Goal: Task Accomplishment & Management: Use online tool/utility

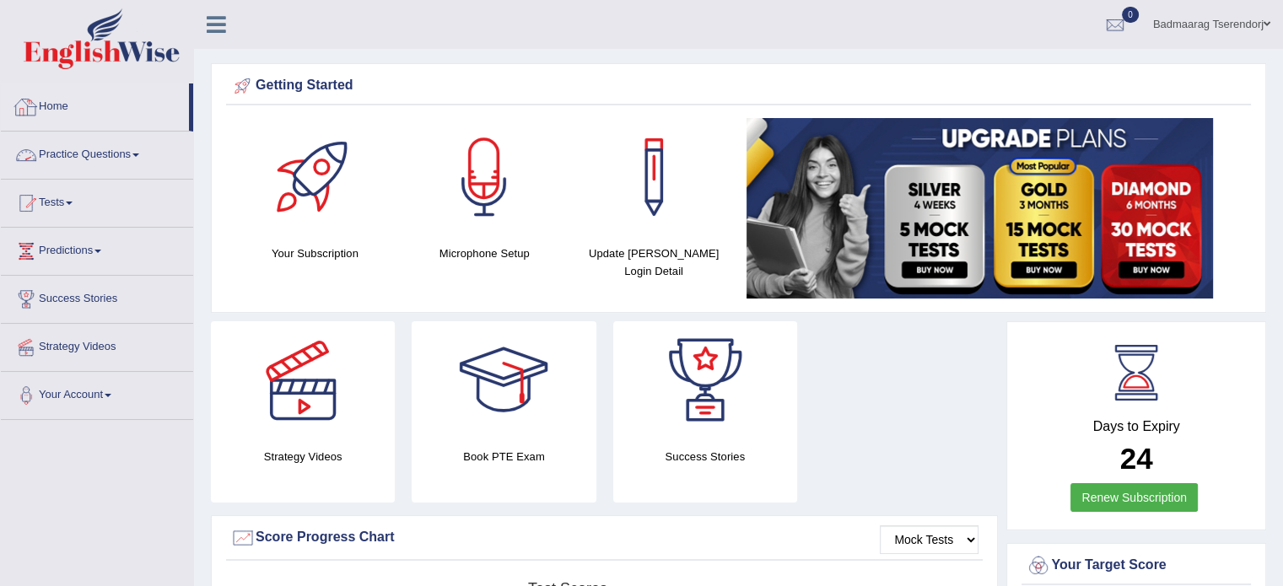
click at [76, 155] on link "Practice Questions" at bounding box center [97, 153] width 192 height 42
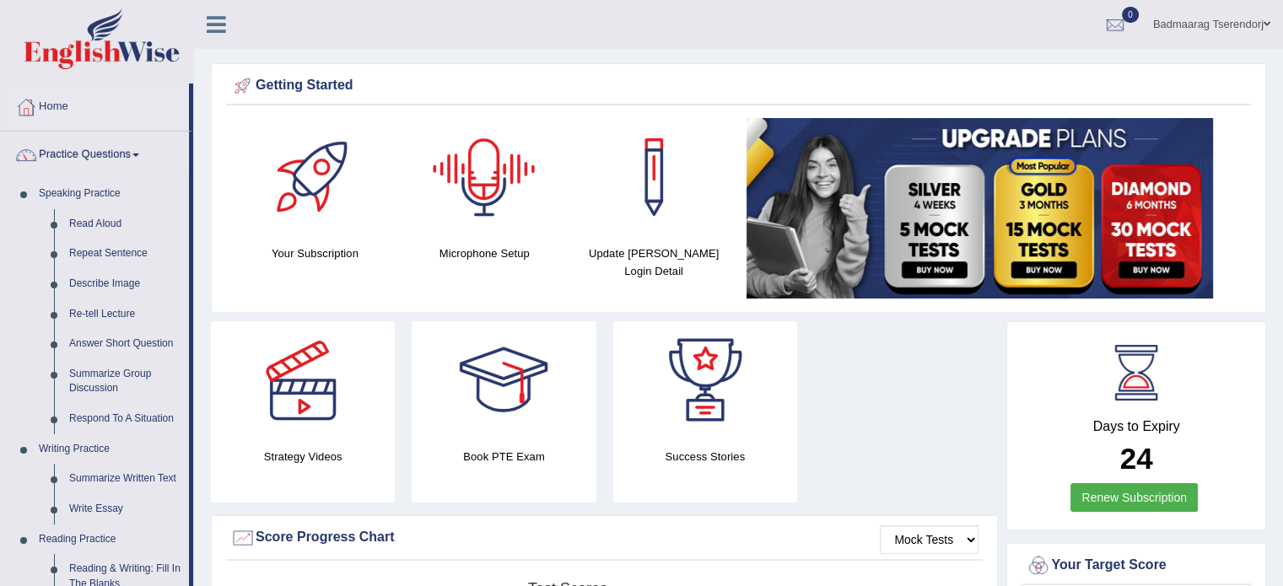
click at [485, 204] on div at bounding box center [484, 177] width 118 height 118
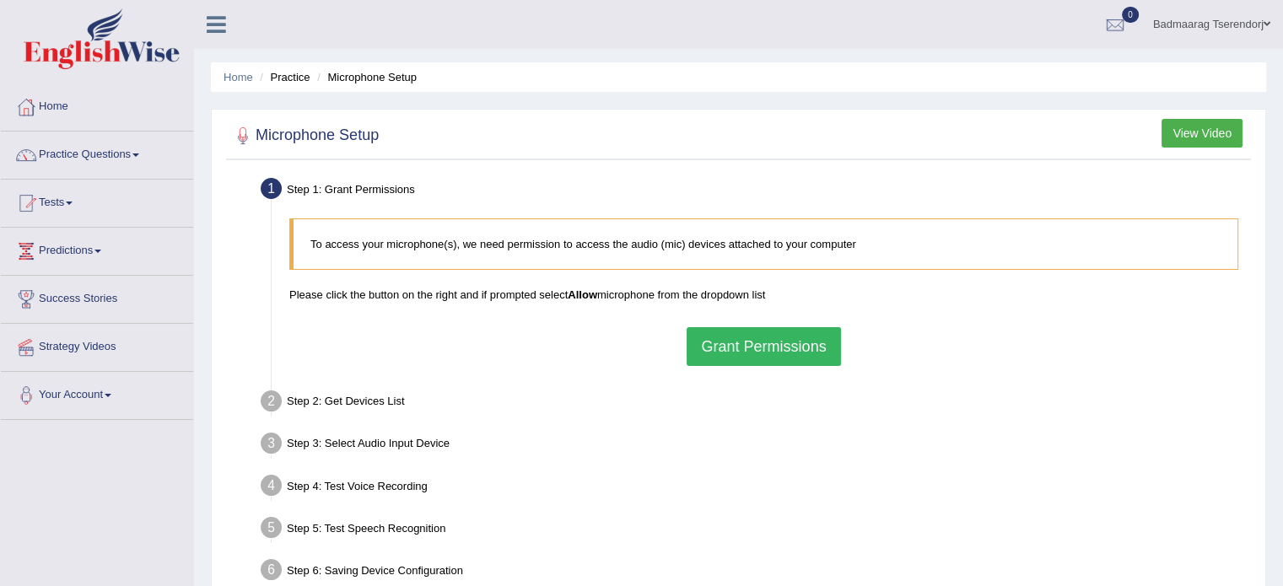
click at [712, 348] on button "Grant Permissions" at bounding box center [764, 346] width 154 height 39
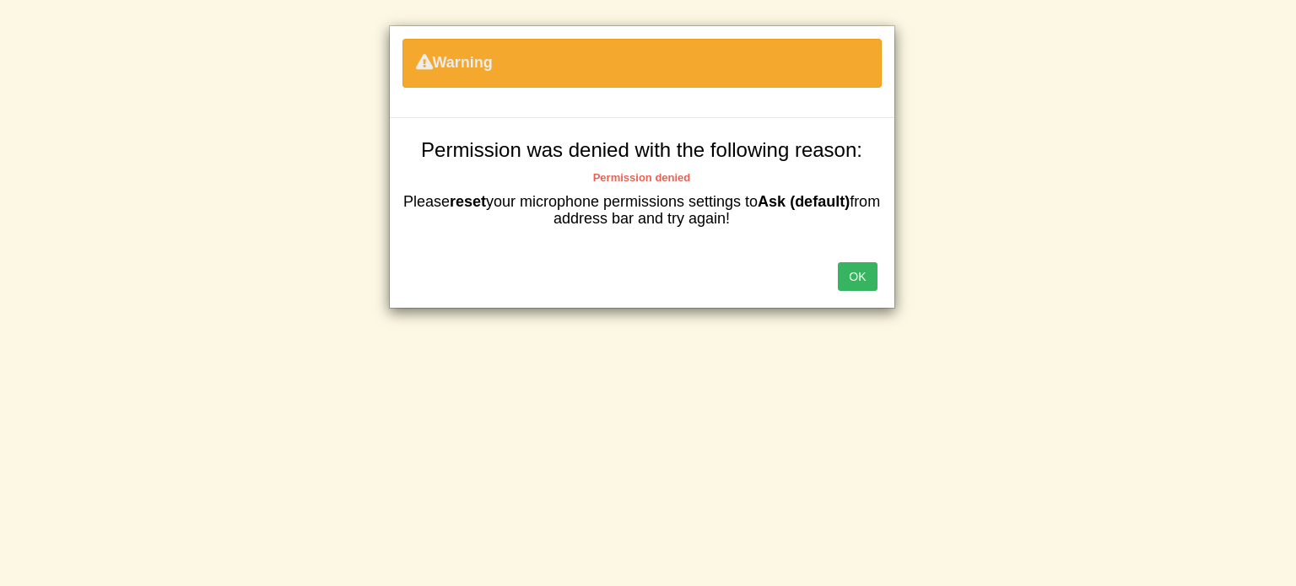
click at [852, 273] on button "OK" at bounding box center [857, 276] width 39 height 29
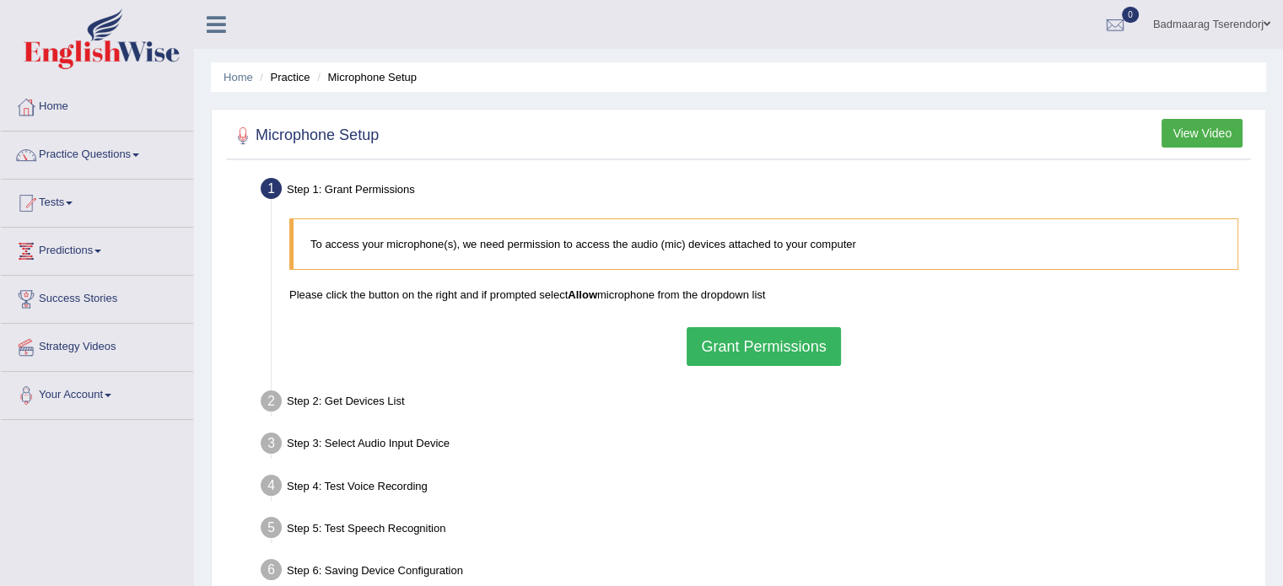
click at [730, 350] on button "Grant Permissions" at bounding box center [764, 346] width 154 height 39
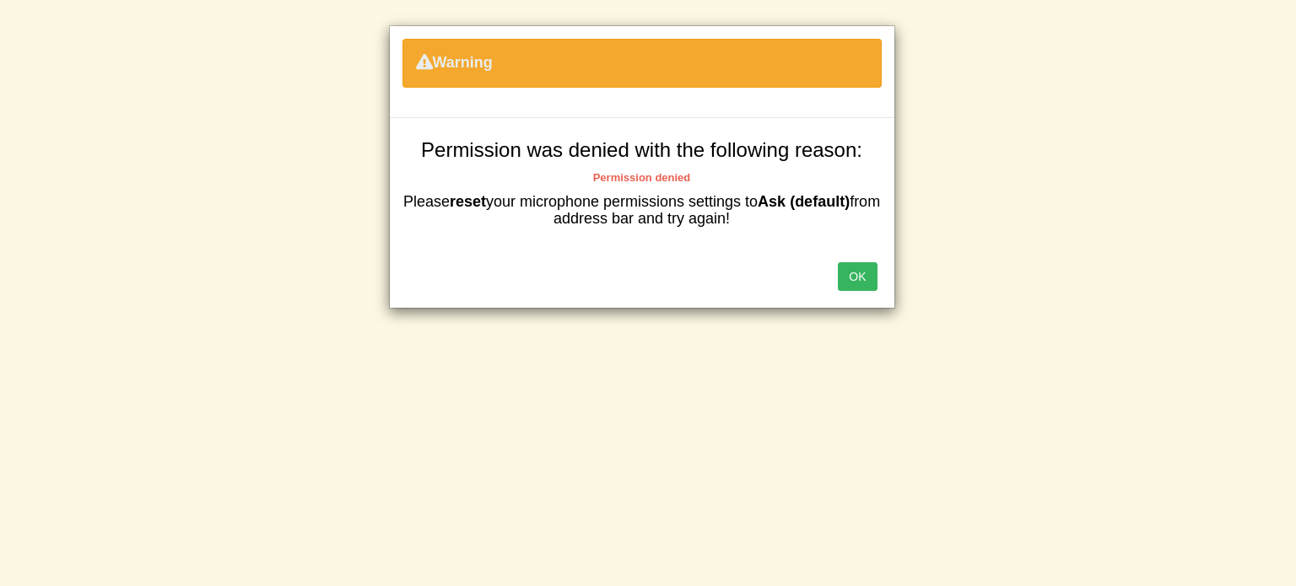
click at [860, 272] on button "OK" at bounding box center [857, 276] width 39 height 29
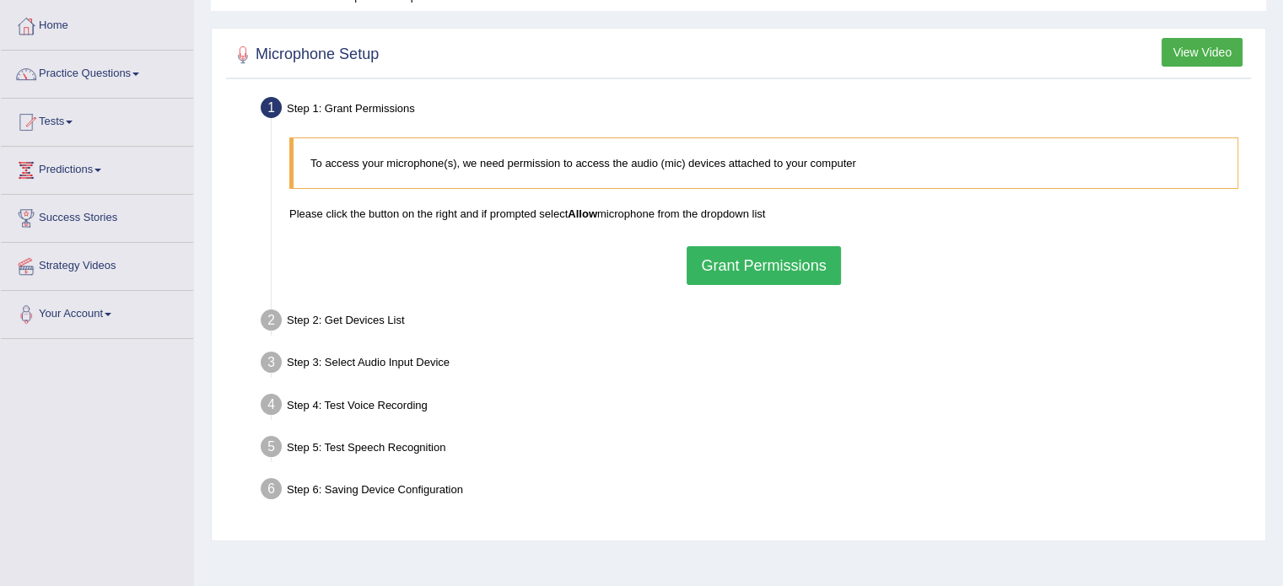
scroll to position [84, 0]
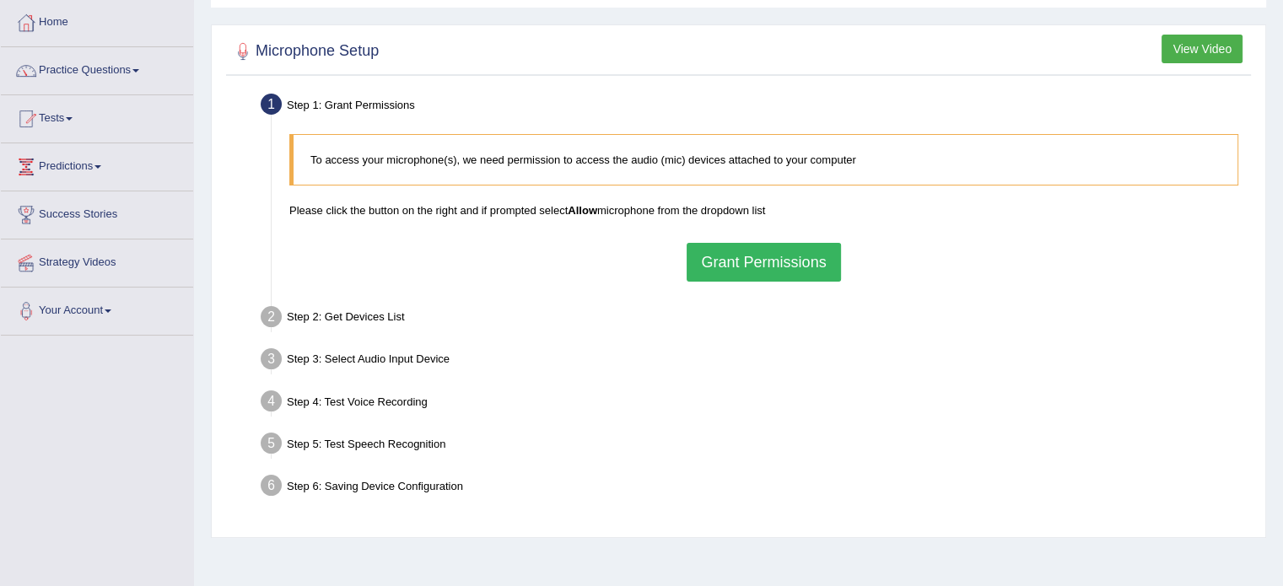
click at [576, 208] on b "Allow" at bounding box center [583, 210] width 30 height 13
click at [810, 279] on button "Grant Permissions" at bounding box center [764, 262] width 154 height 39
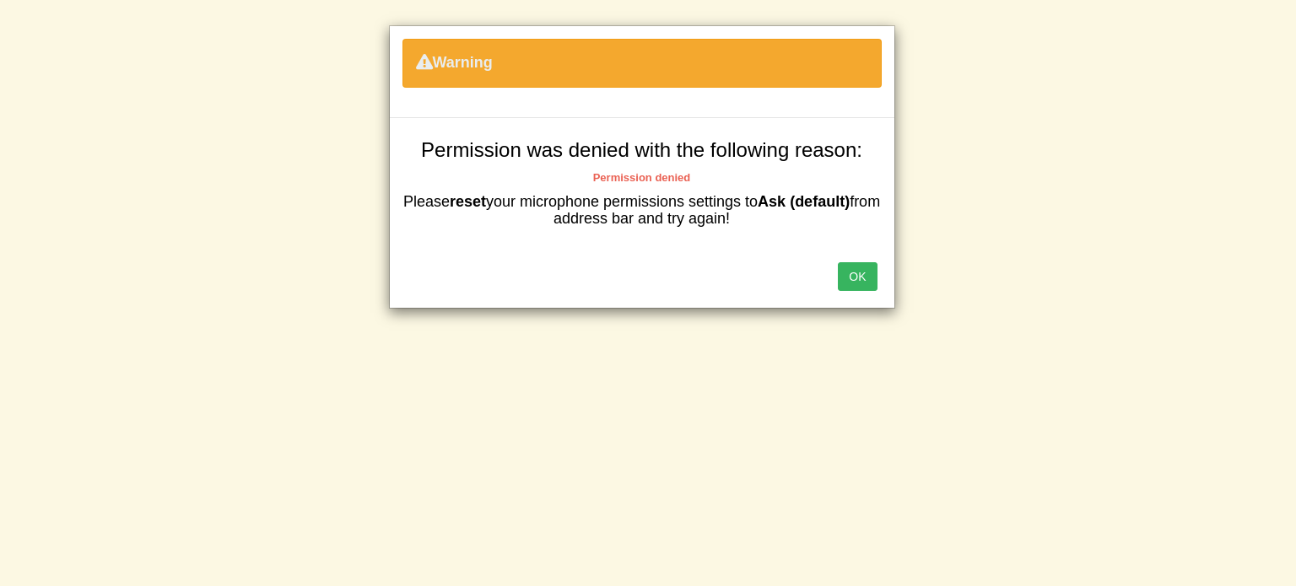
click at [863, 285] on button "OK" at bounding box center [857, 276] width 39 height 29
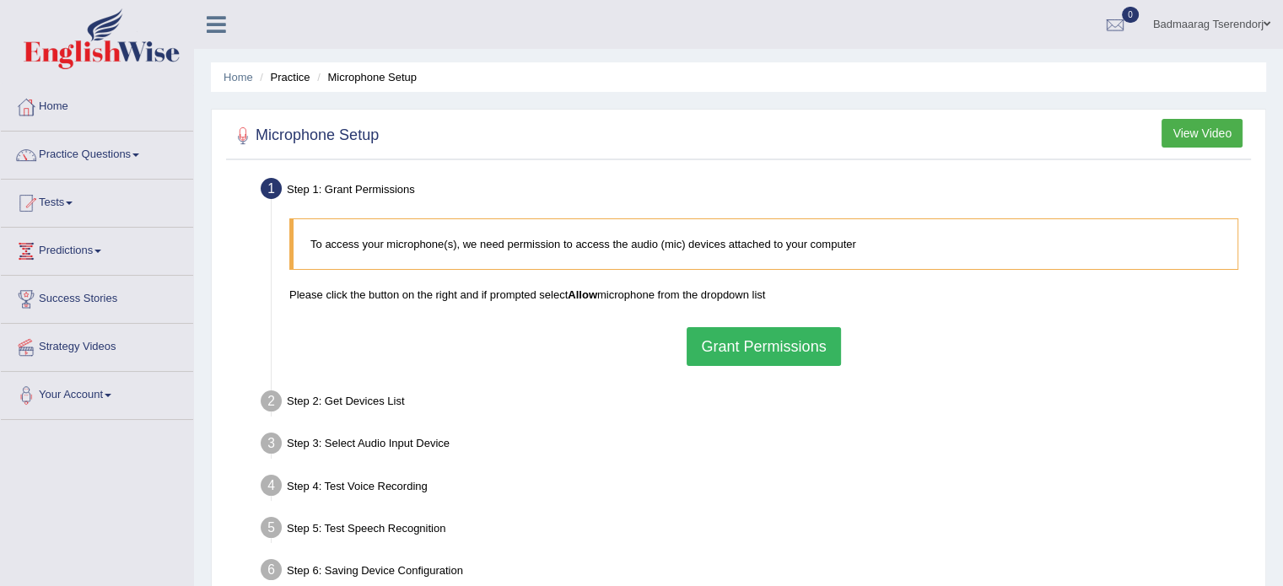
click at [580, 296] on b "Allow" at bounding box center [583, 294] width 30 height 13
drag, startPoint x: 605, startPoint y: 305, endPoint x: 966, endPoint y: 361, distance: 365.3
click at [966, 361] on div "To access your microphone(s), we need permission to access the audio (mic) devi…" at bounding box center [764, 292] width 966 height 164
click at [762, 343] on button "Grant Permissions" at bounding box center [764, 346] width 154 height 39
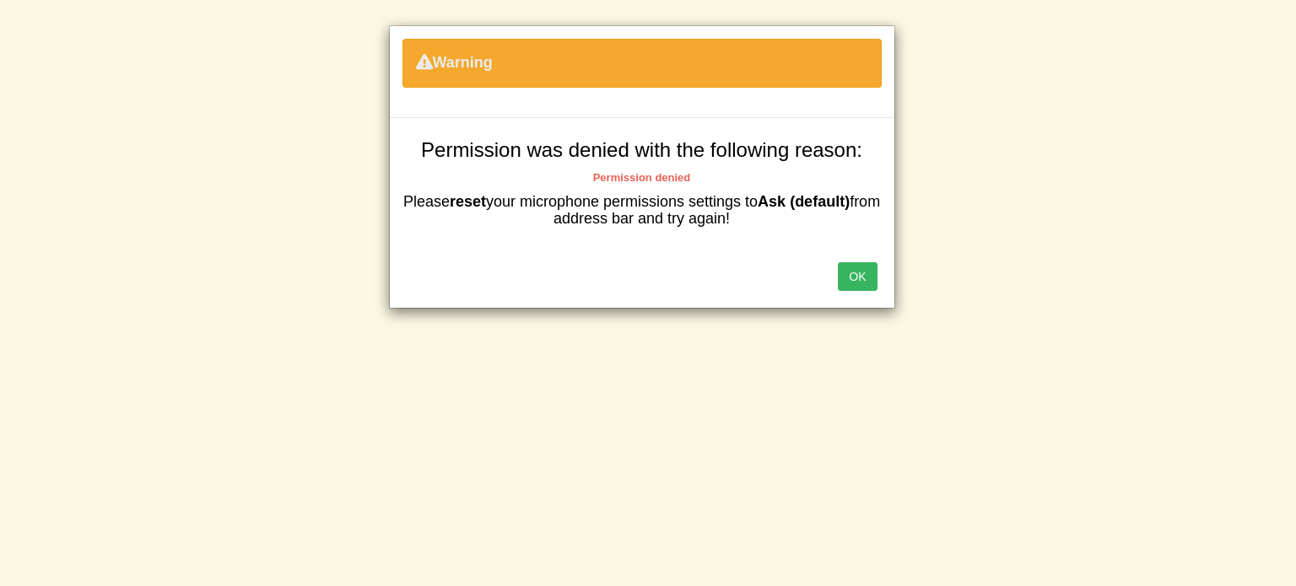
click at [481, 198] on b "reset" at bounding box center [468, 201] width 36 height 17
click at [486, 198] on b "reset" at bounding box center [468, 201] width 36 height 17
click at [849, 278] on button "OK" at bounding box center [857, 276] width 39 height 29
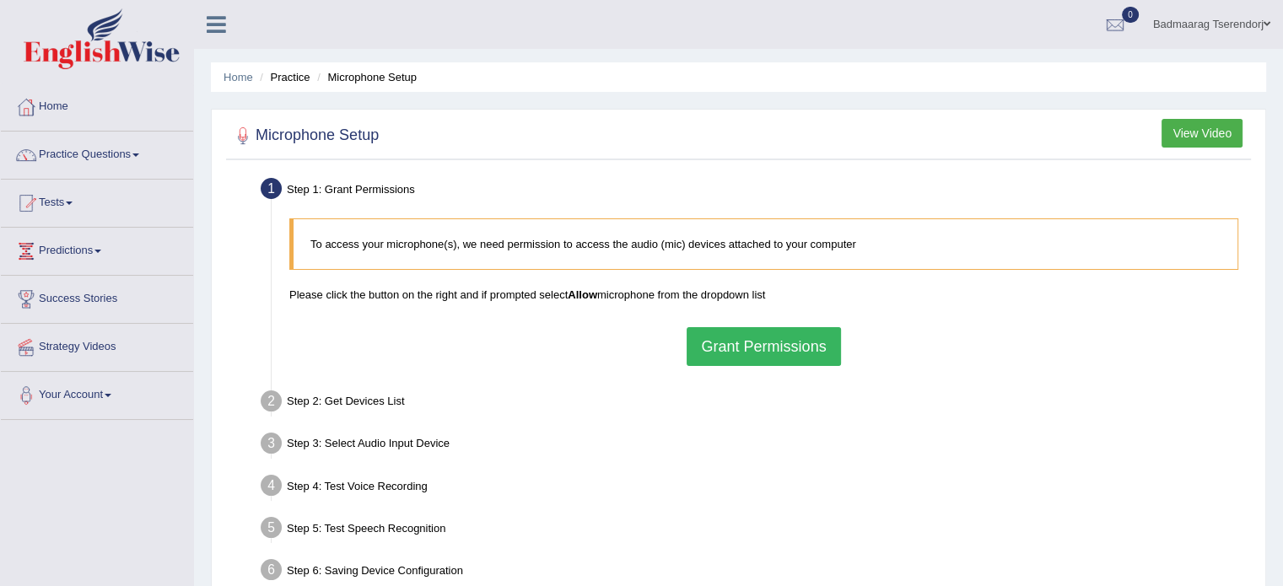
click at [773, 334] on button "Grant Permissions" at bounding box center [764, 346] width 154 height 39
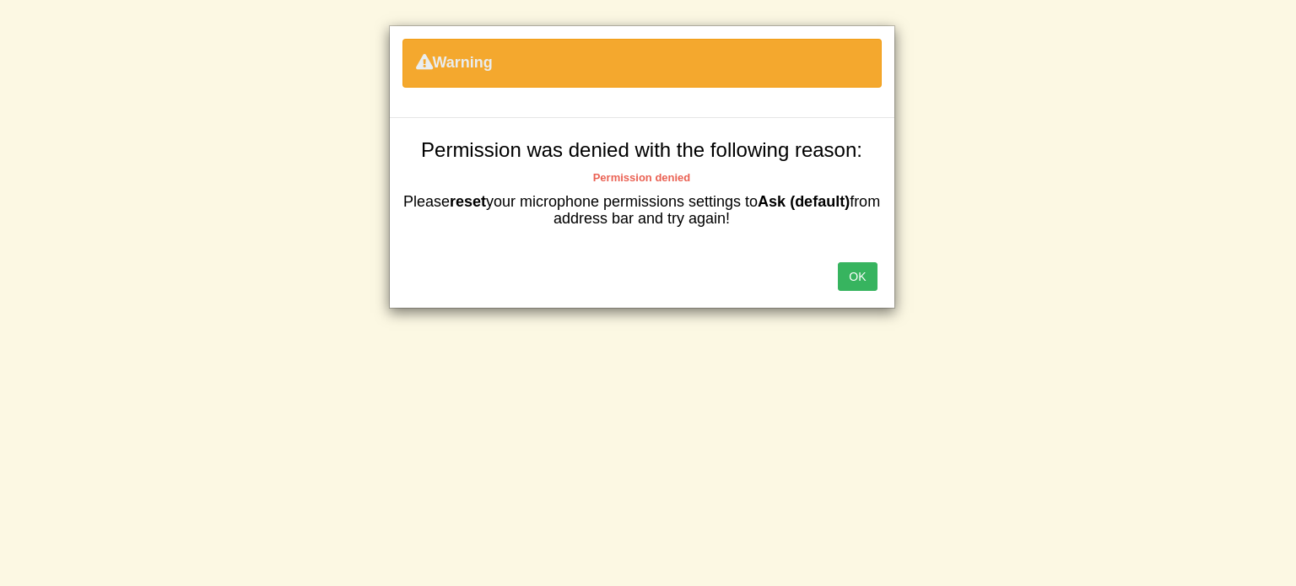
click at [857, 276] on button "OK" at bounding box center [857, 276] width 39 height 29
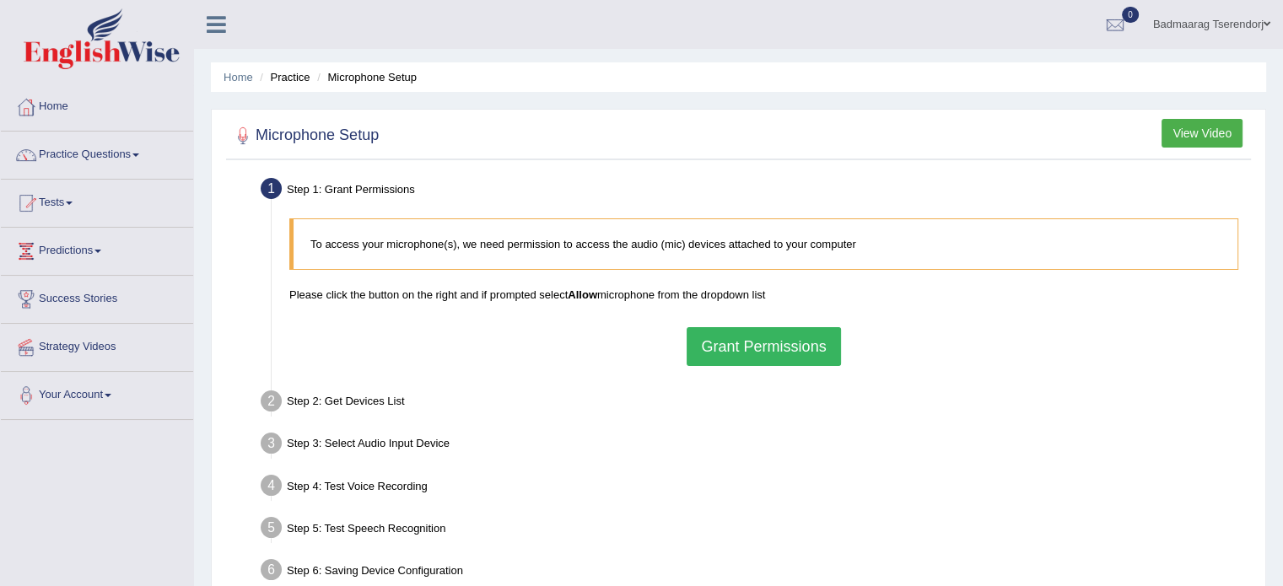
click at [590, 293] on b "Allow" at bounding box center [583, 294] width 30 height 13
click at [362, 81] on li "Microphone Setup" at bounding box center [365, 77] width 104 height 16
click at [290, 79] on li "Practice" at bounding box center [283, 77] width 54 height 16
click at [375, 81] on li "Microphone Setup" at bounding box center [365, 77] width 104 height 16
click at [786, 332] on button "Grant Permissions" at bounding box center [764, 346] width 154 height 39
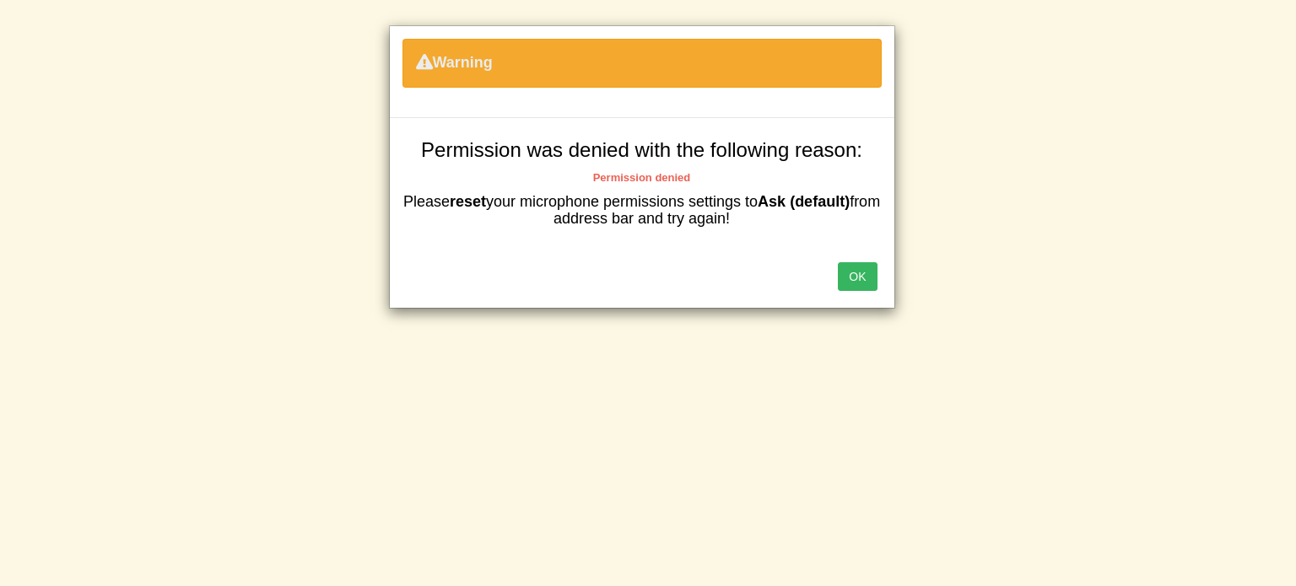
click at [844, 288] on button "OK" at bounding box center [857, 276] width 39 height 29
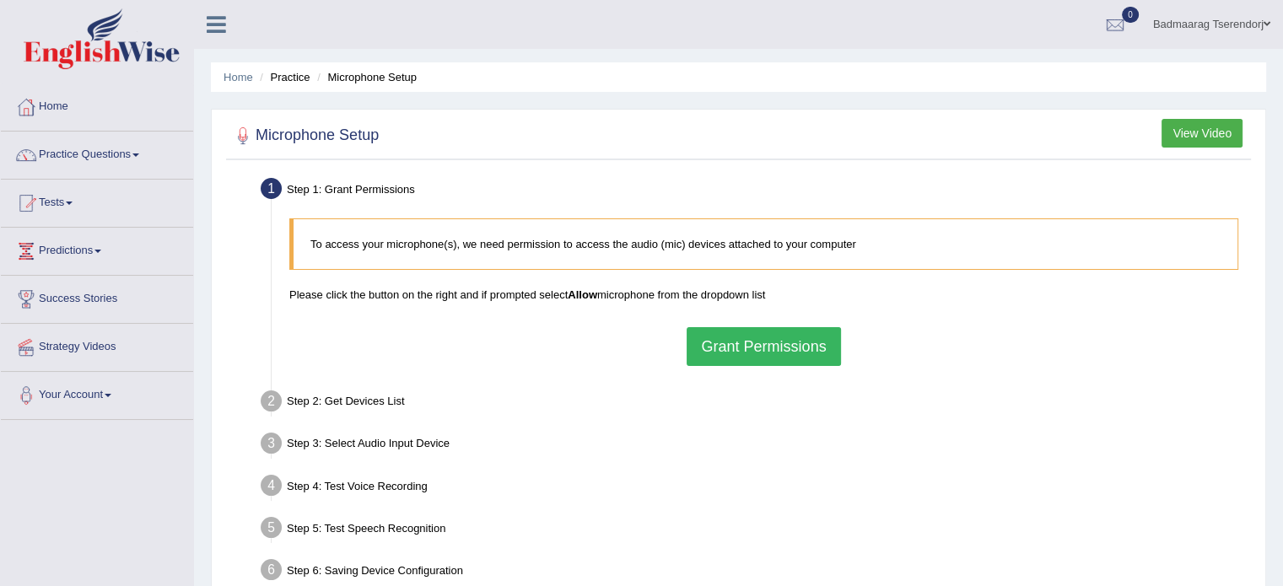
click at [711, 343] on button "Grant Permissions" at bounding box center [764, 346] width 154 height 39
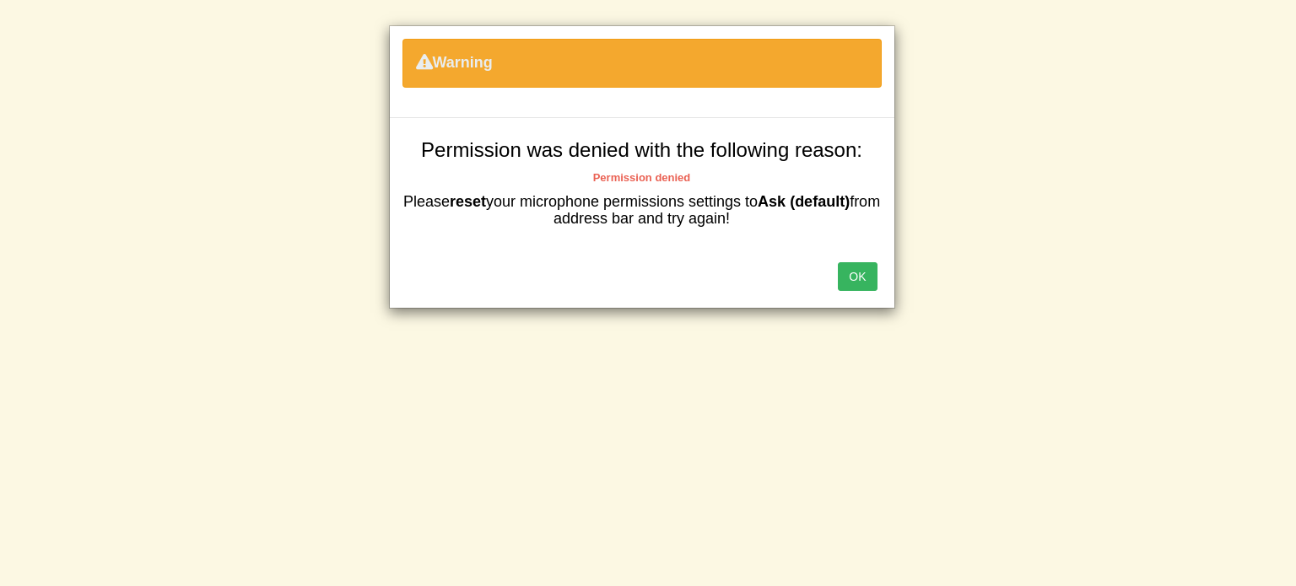
click at [851, 267] on button "OK" at bounding box center [857, 276] width 39 height 29
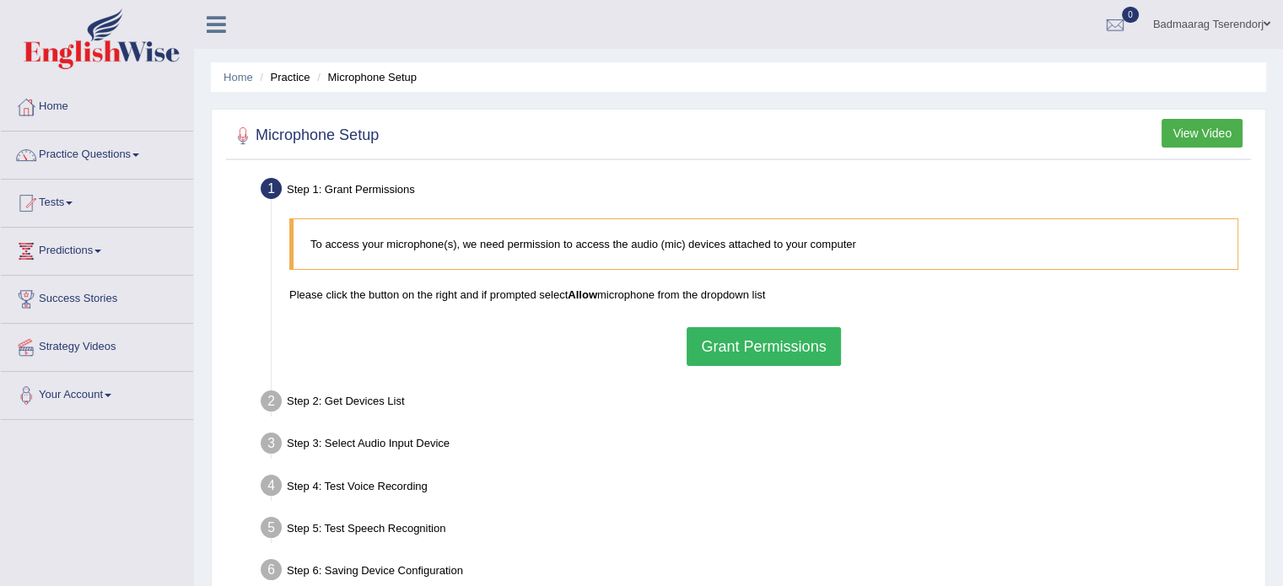
click at [756, 340] on button "Grant Permissions" at bounding box center [764, 346] width 154 height 39
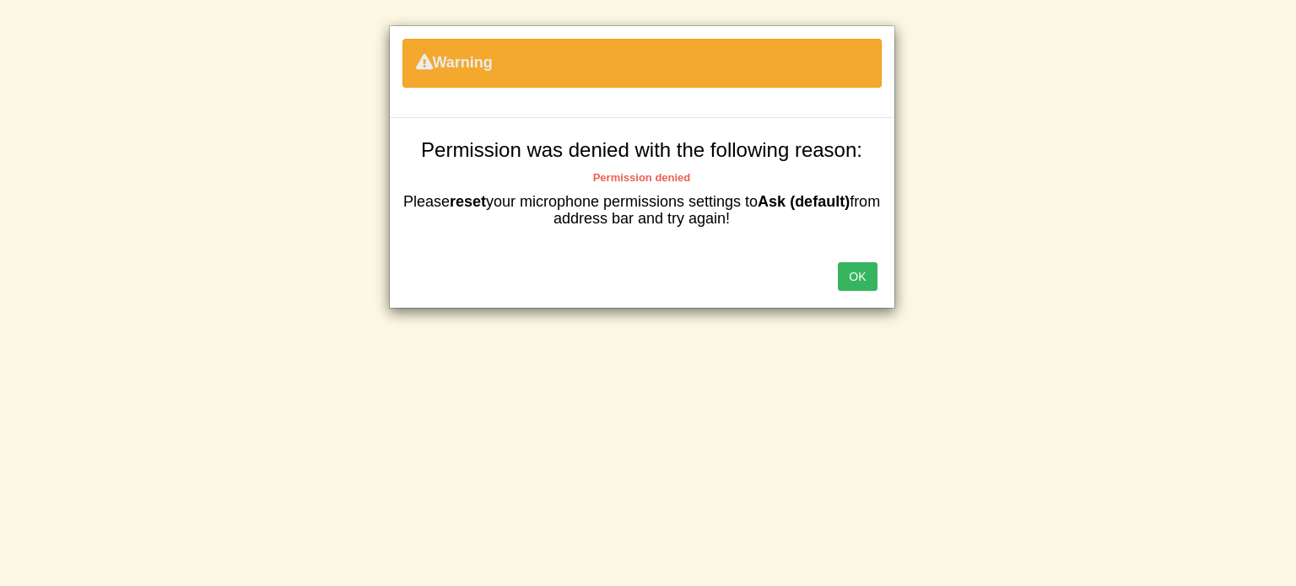
click at [843, 204] on b "Ask (default)" at bounding box center [803, 201] width 92 height 17
click at [860, 283] on button "OK" at bounding box center [857, 276] width 39 height 29
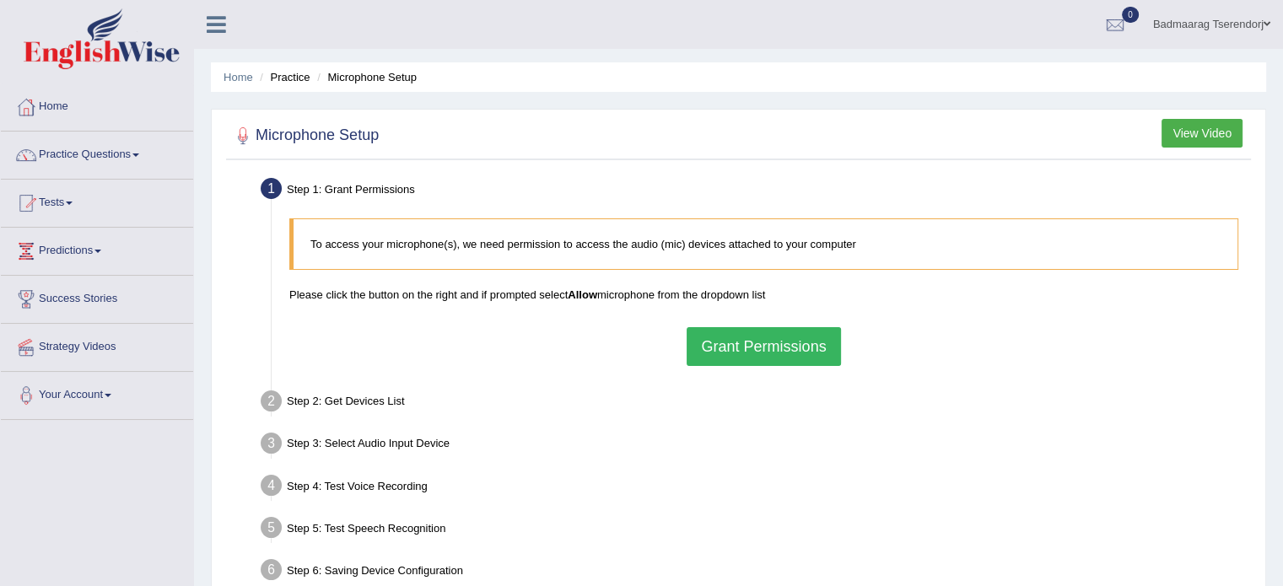
click at [732, 353] on button "Grant Permissions" at bounding box center [764, 346] width 154 height 39
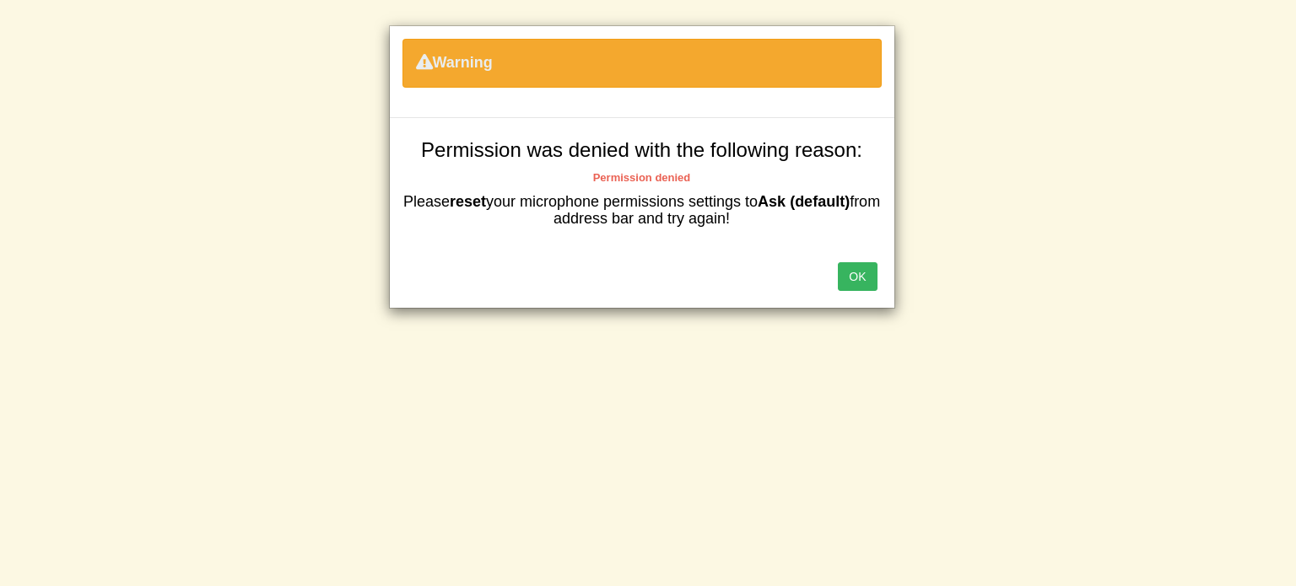
click at [859, 272] on button "OK" at bounding box center [857, 276] width 39 height 29
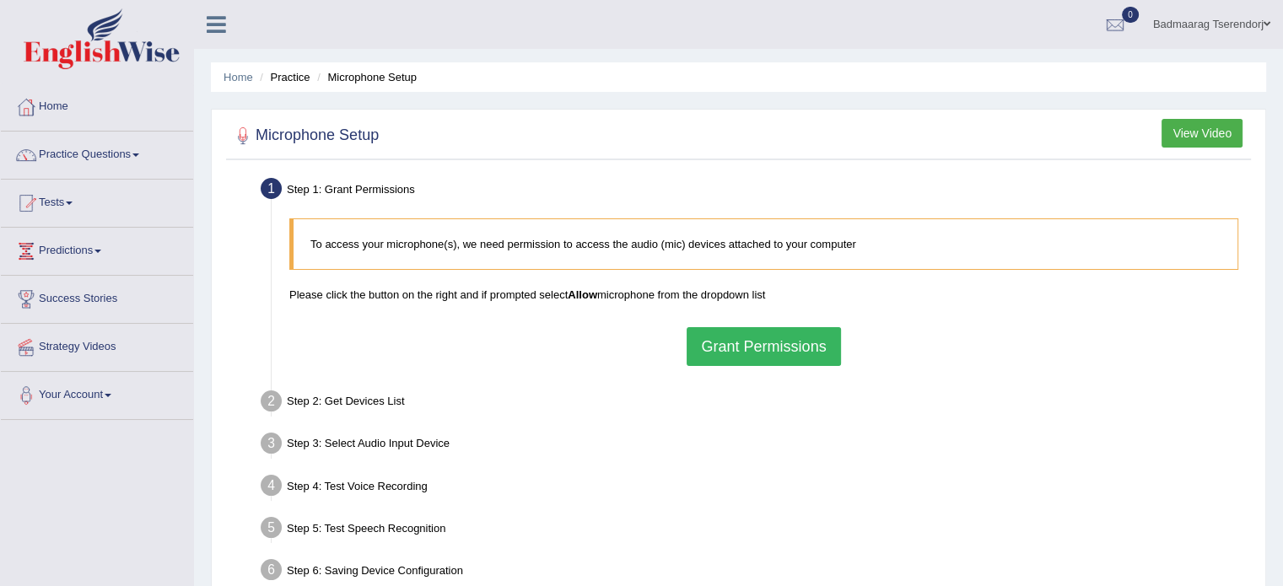
click at [803, 348] on button "Grant Permissions" at bounding box center [764, 346] width 154 height 39
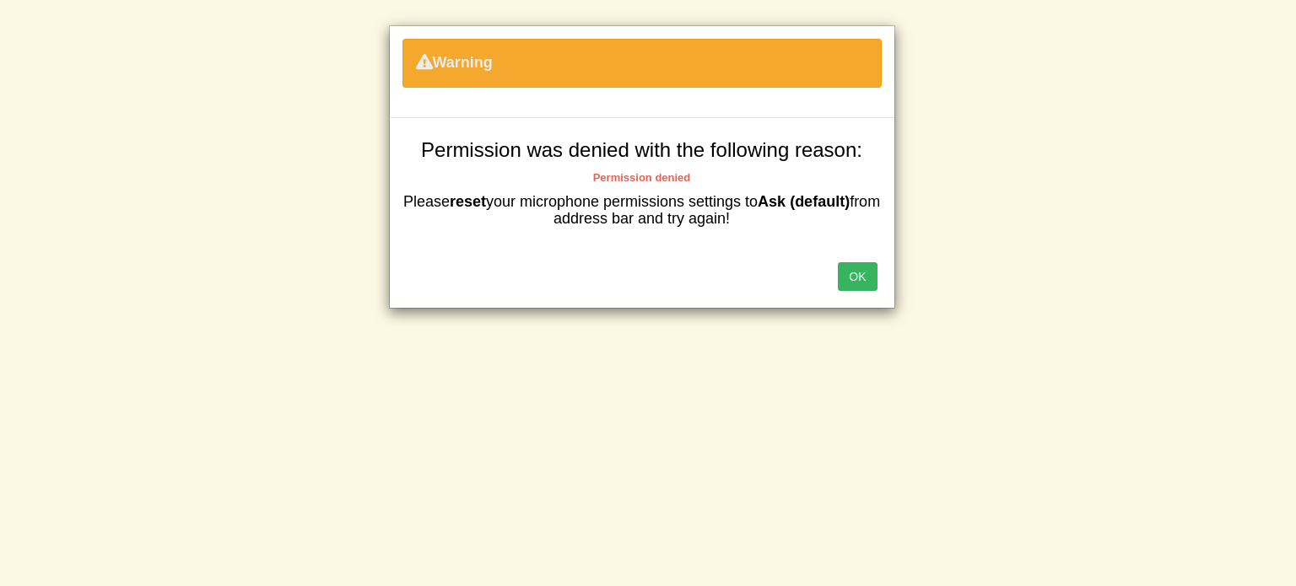
click at [857, 272] on button "OK" at bounding box center [857, 276] width 39 height 29
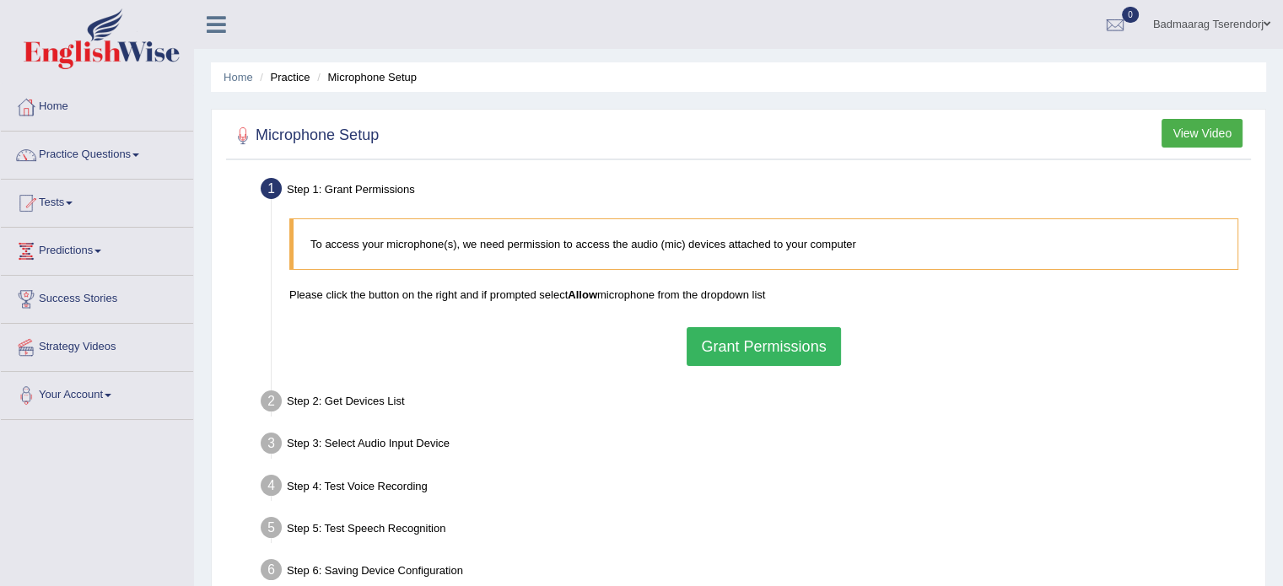
click at [791, 340] on button "Grant Permissions" at bounding box center [764, 346] width 154 height 39
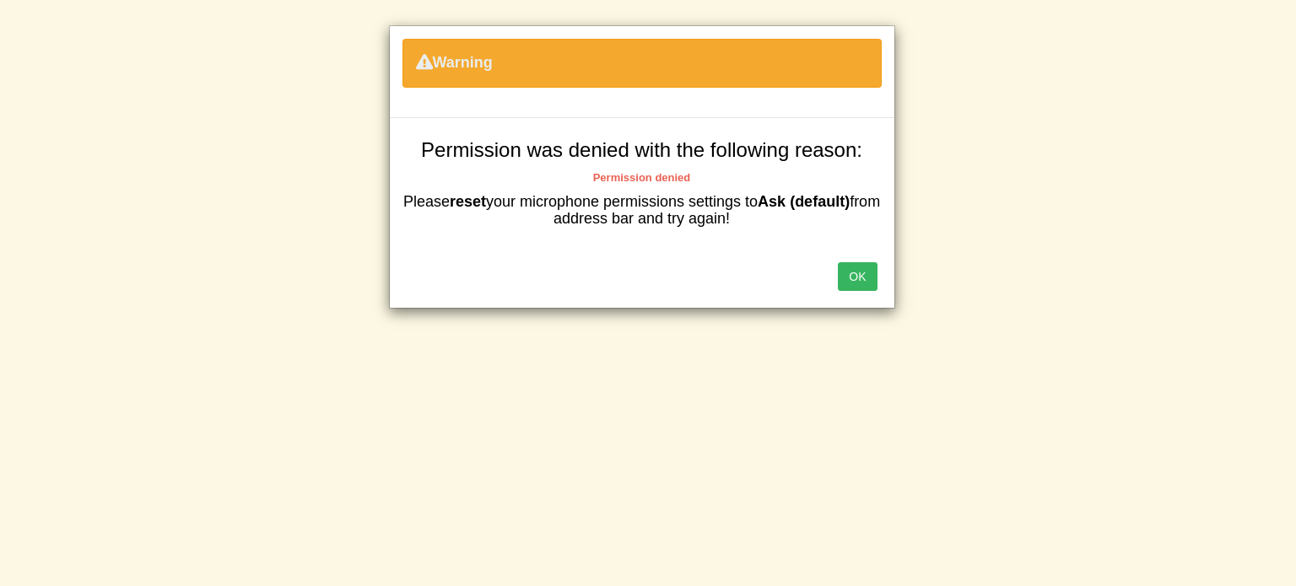
click at [860, 262] on button "OK" at bounding box center [857, 276] width 39 height 29
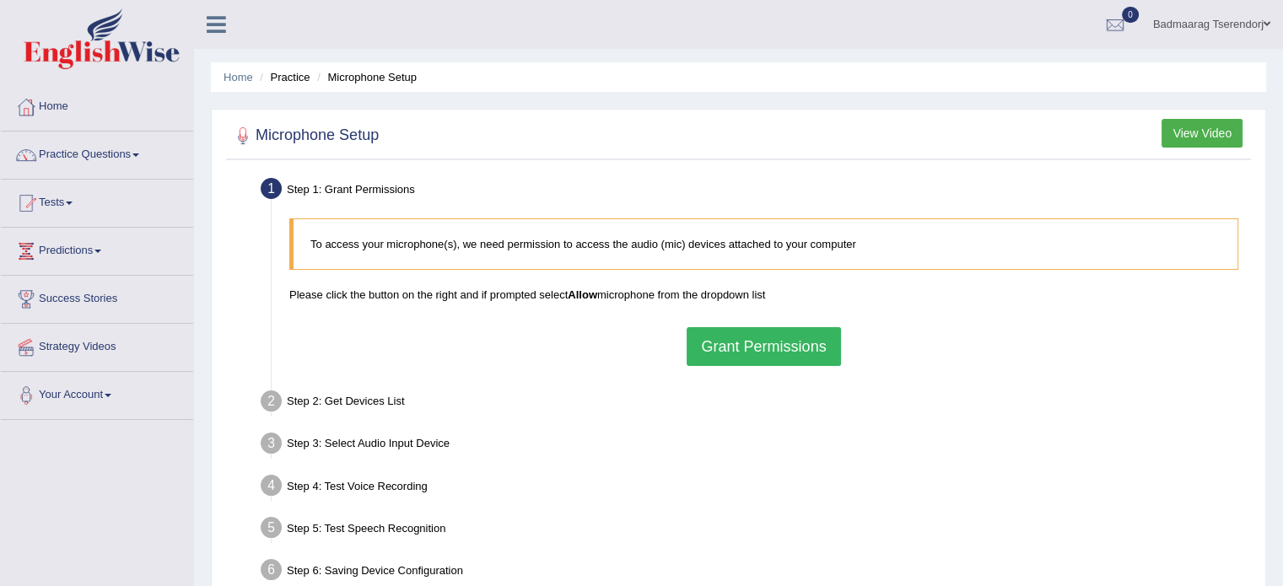
click at [784, 355] on button "Grant Permissions" at bounding box center [764, 346] width 154 height 39
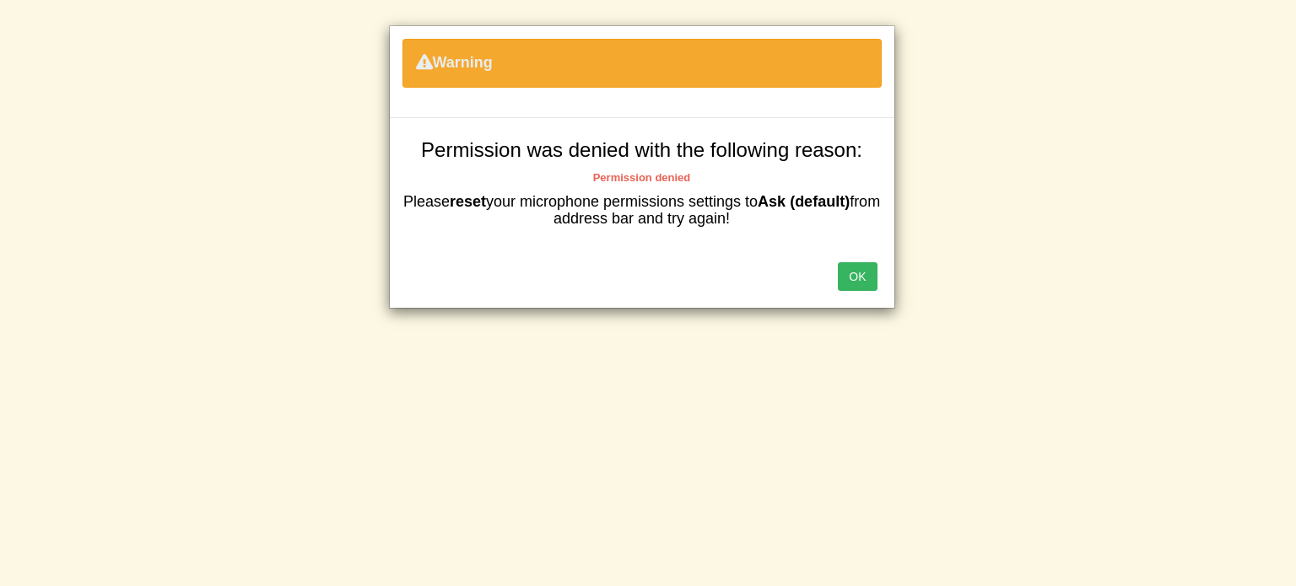
click at [846, 272] on button "OK" at bounding box center [857, 276] width 39 height 29
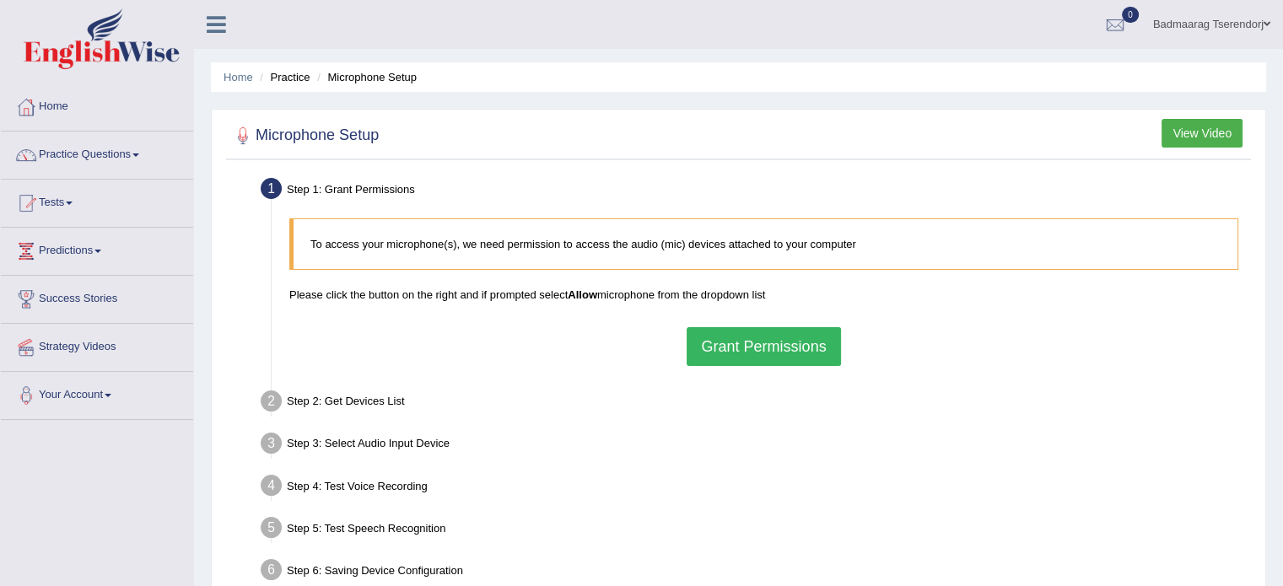
click at [790, 349] on button "Grant Permissions" at bounding box center [764, 346] width 154 height 39
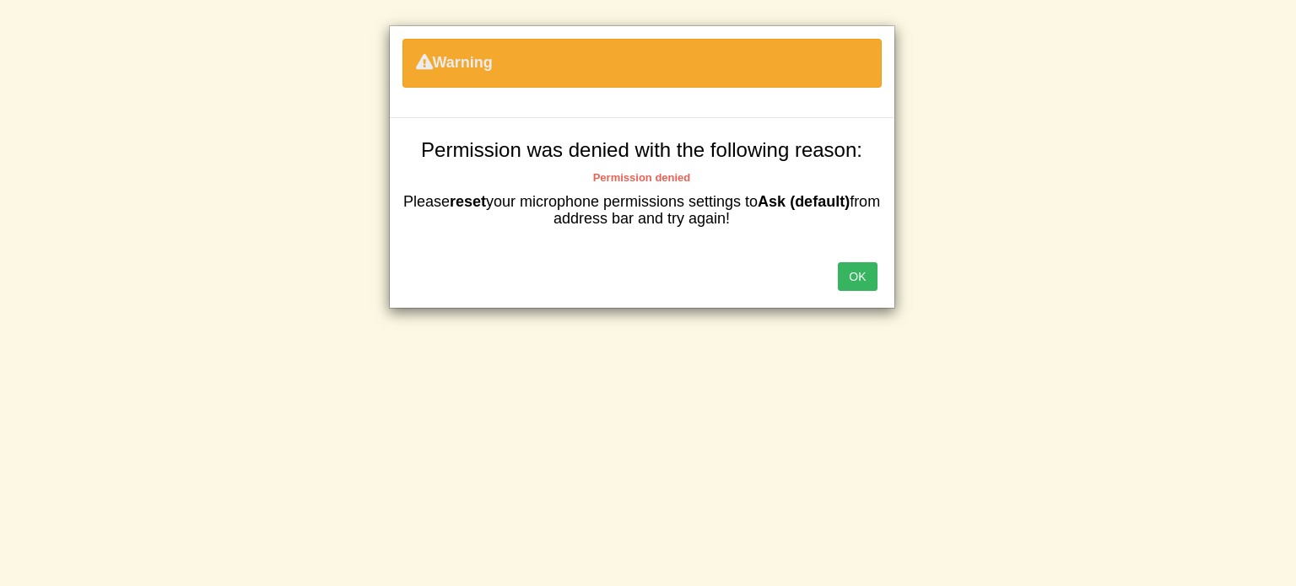
click at [865, 271] on button "OK" at bounding box center [857, 276] width 39 height 29
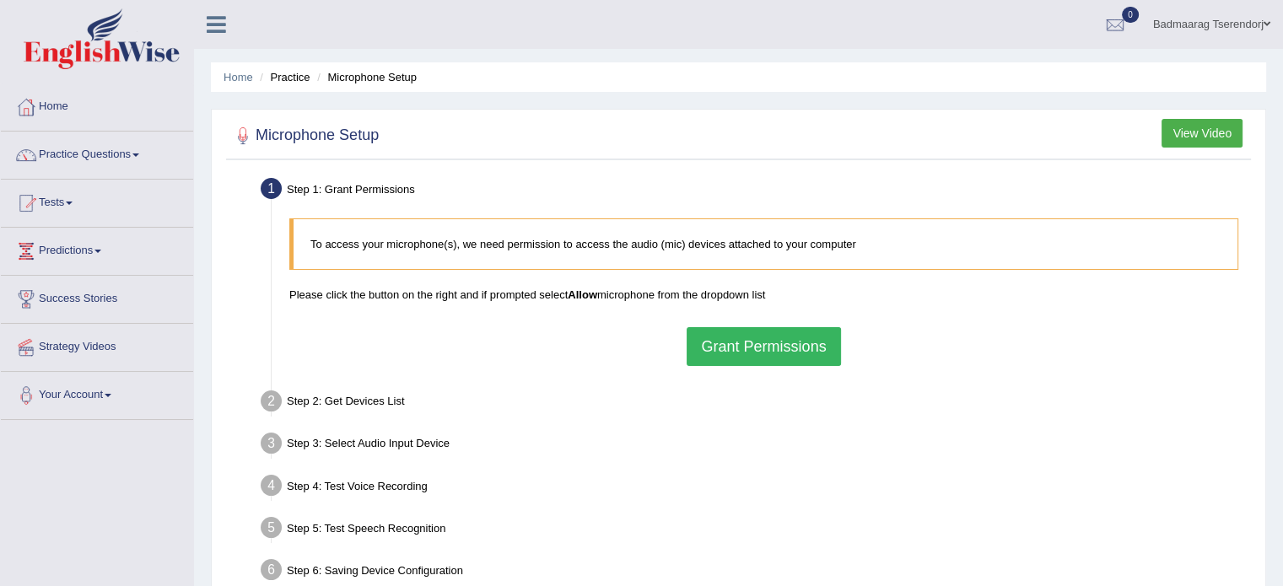
click at [1207, 122] on button "View Video" at bounding box center [1202, 133] width 81 height 29
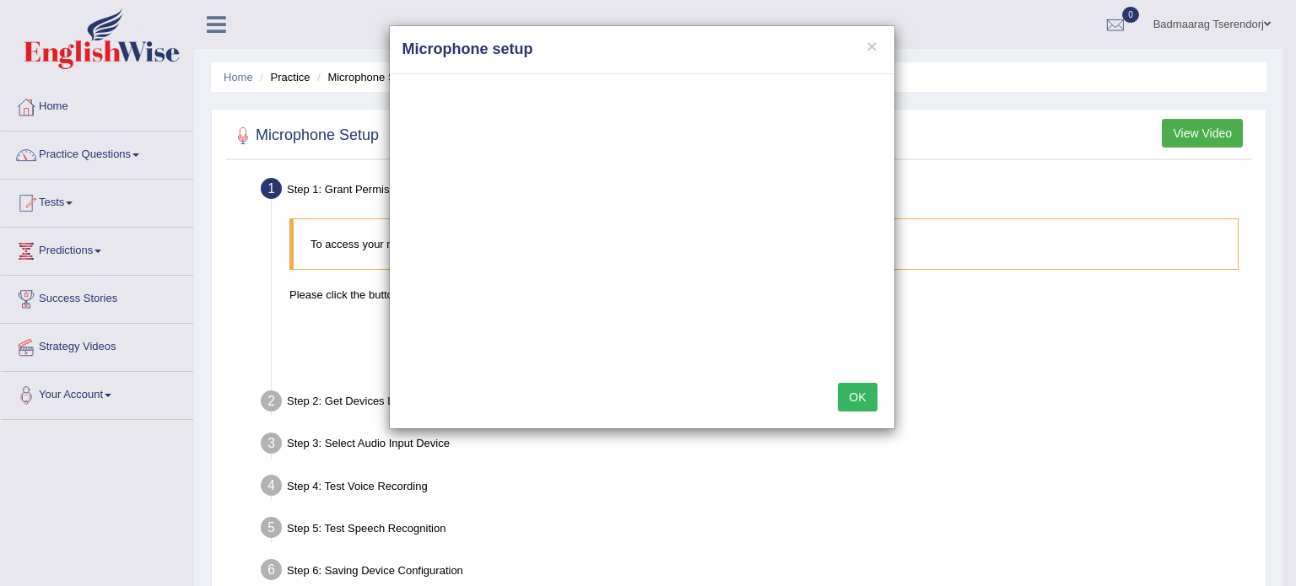
click at [880, 43] on h4 "Microphone setup" at bounding box center [641, 50] width 479 height 22
click at [867, 44] on button "×" at bounding box center [871, 46] width 10 height 18
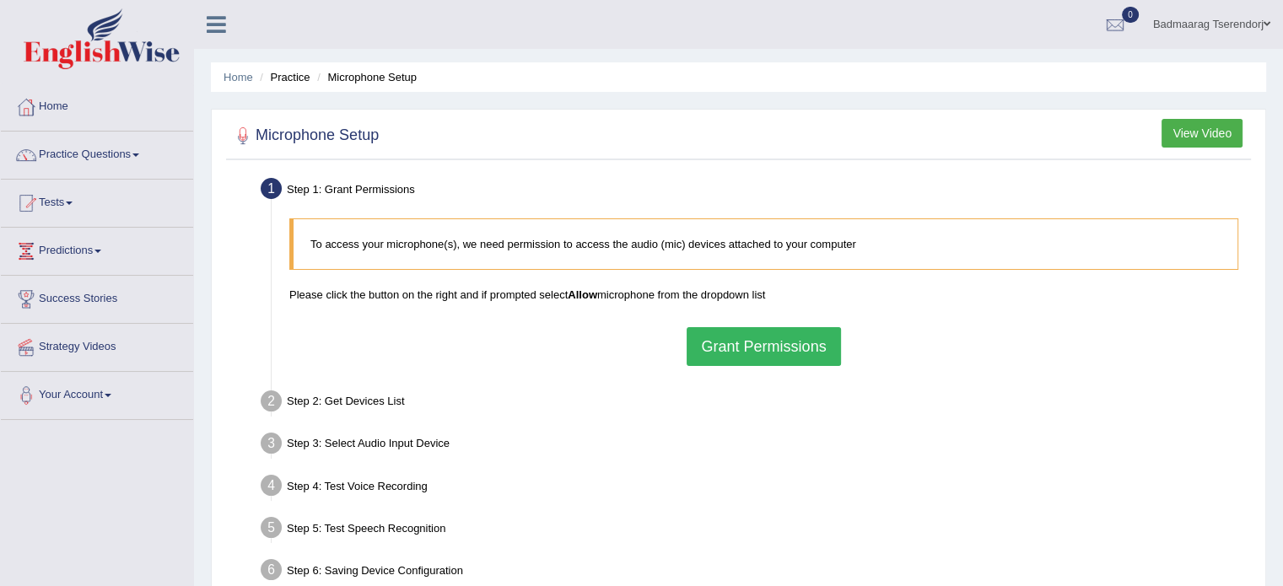
click at [747, 358] on button "Grant Permissions" at bounding box center [764, 346] width 154 height 39
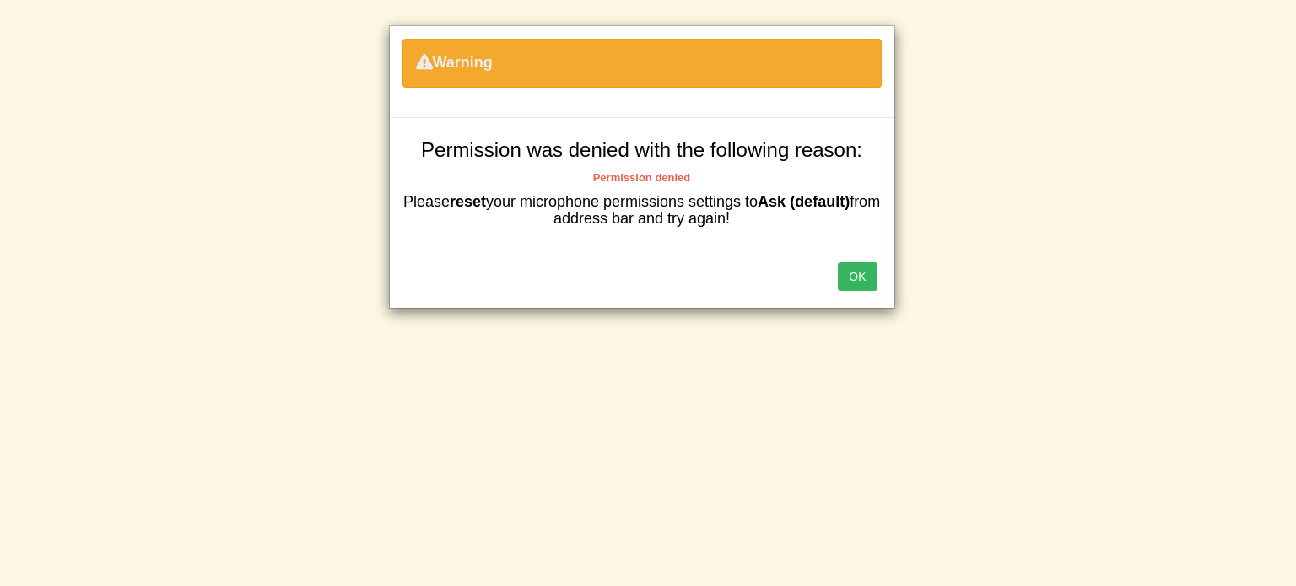
click at [860, 271] on button "OK" at bounding box center [857, 276] width 39 height 29
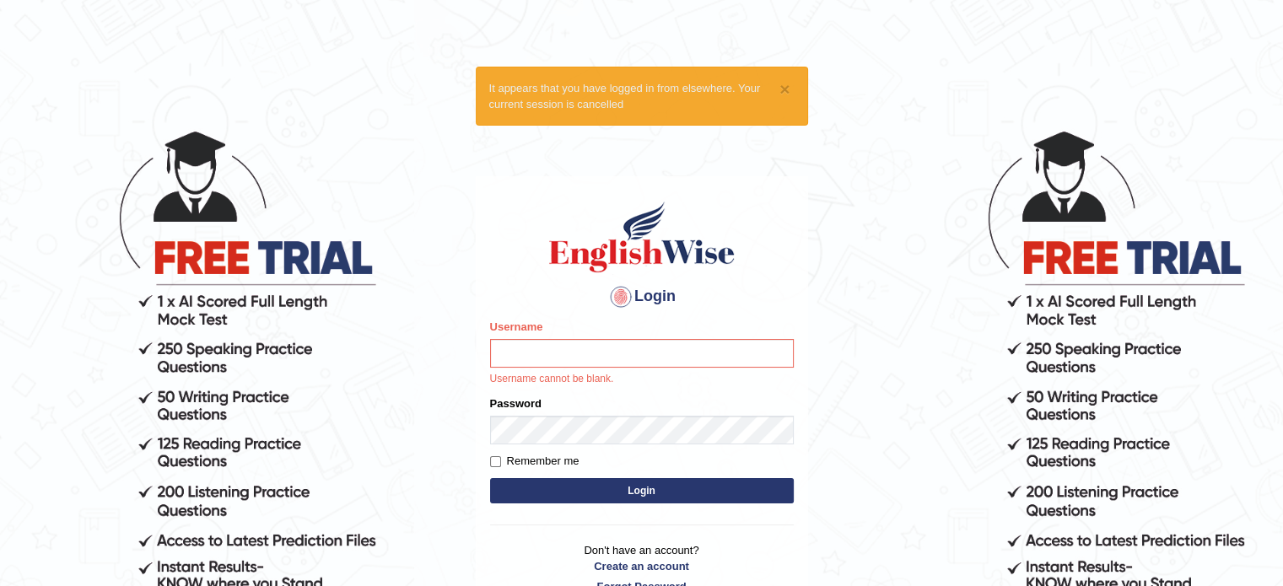
click at [636, 356] on input "Username" at bounding box center [642, 353] width 304 height 29
type input "Badmaarag"
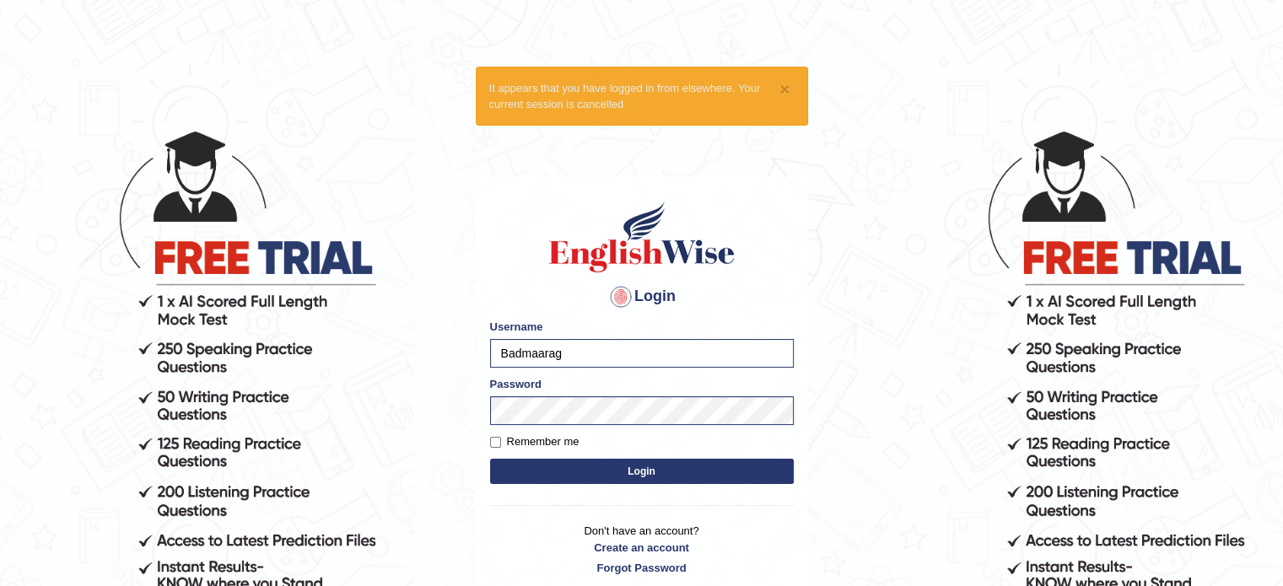
click at [628, 468] on button "Login" at bounding box center [642, 471] width 304 height 25
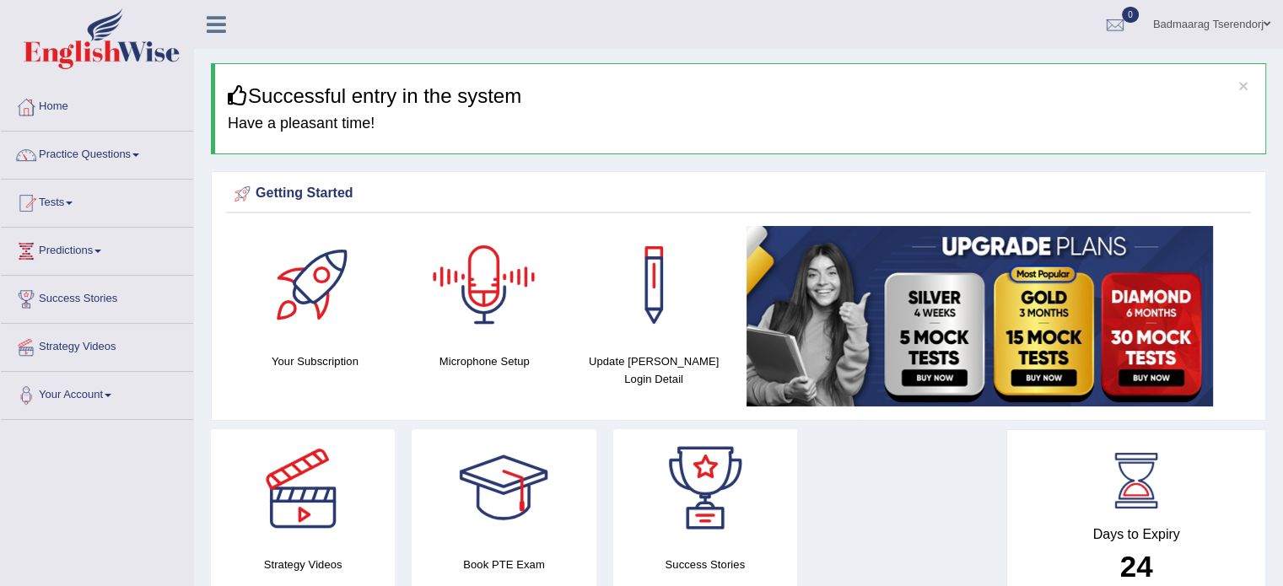
click at [484, 300] on div at bounding box center [484, 285] width 118 height 118
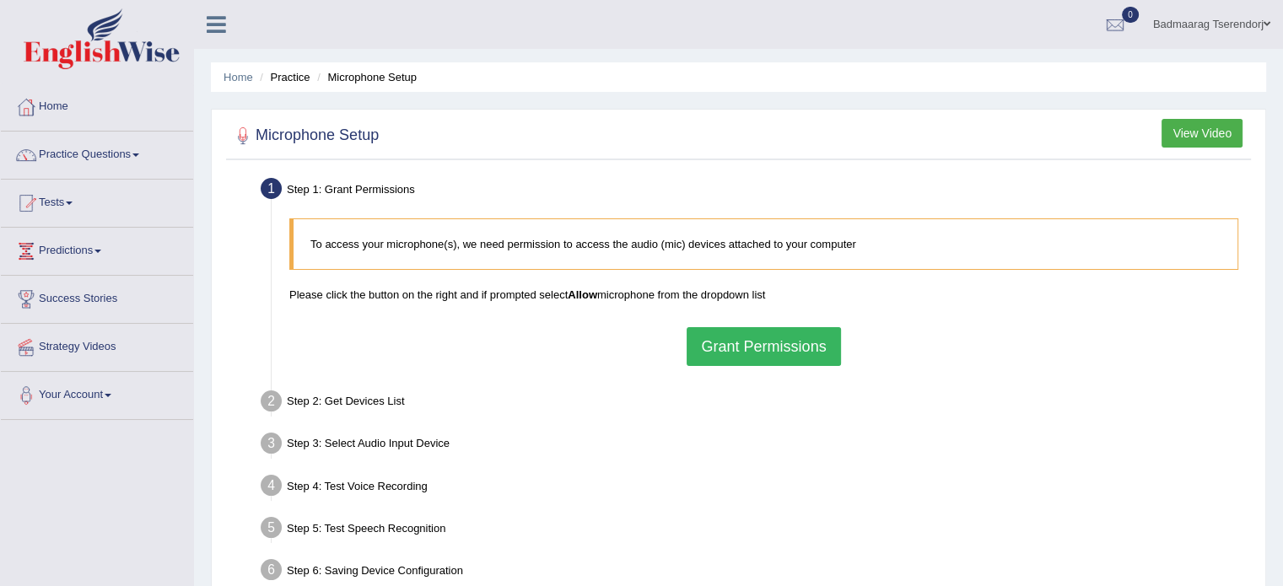
click at [744, 345] on button "Grant Permissions" at bounding box center [764, 346] width 154 height 39
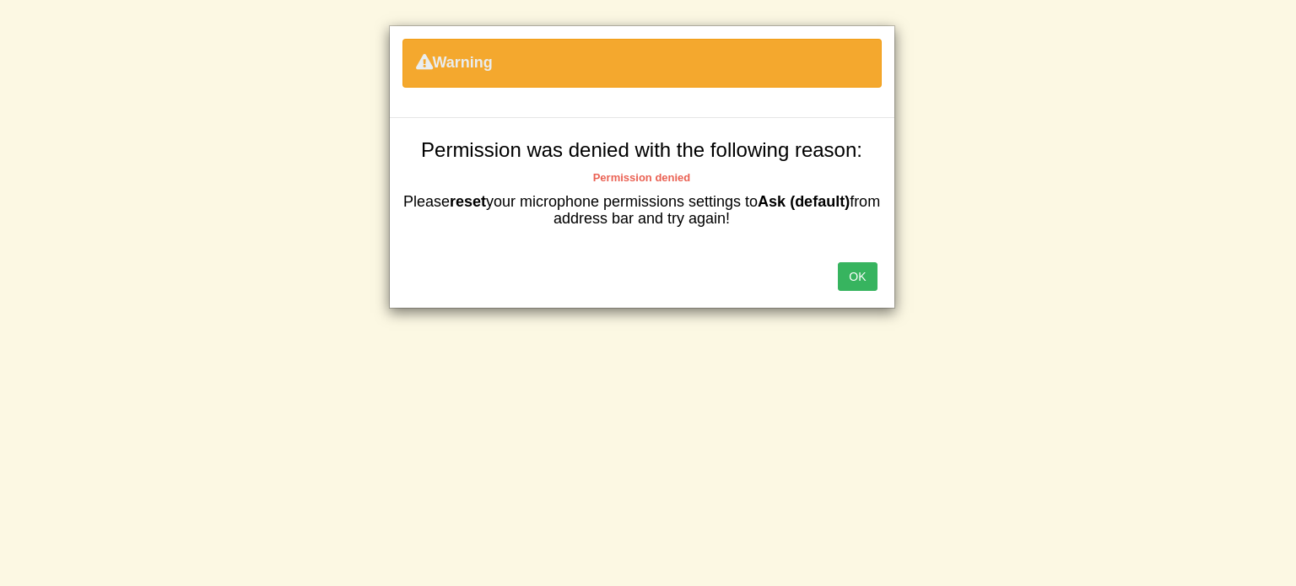
click at [853, 276] on button "OK" at bounding box center [857, 276] width 39 height 29
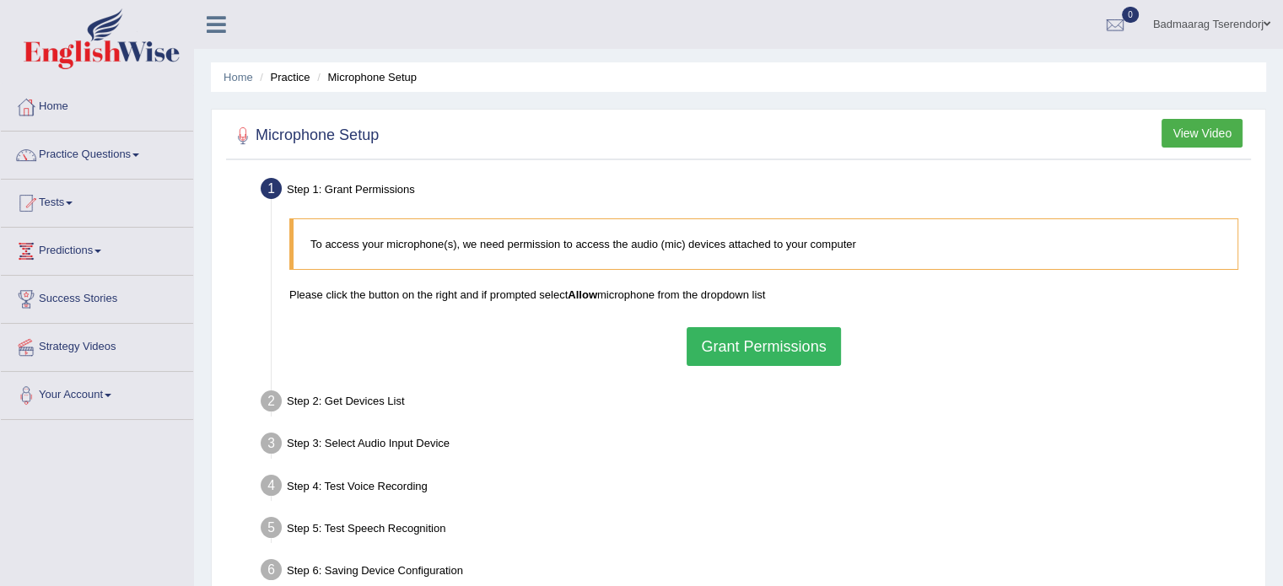
click at [704, 342] on button "Grant Permissions" at bounding box center [764, 346] width 154 height 39
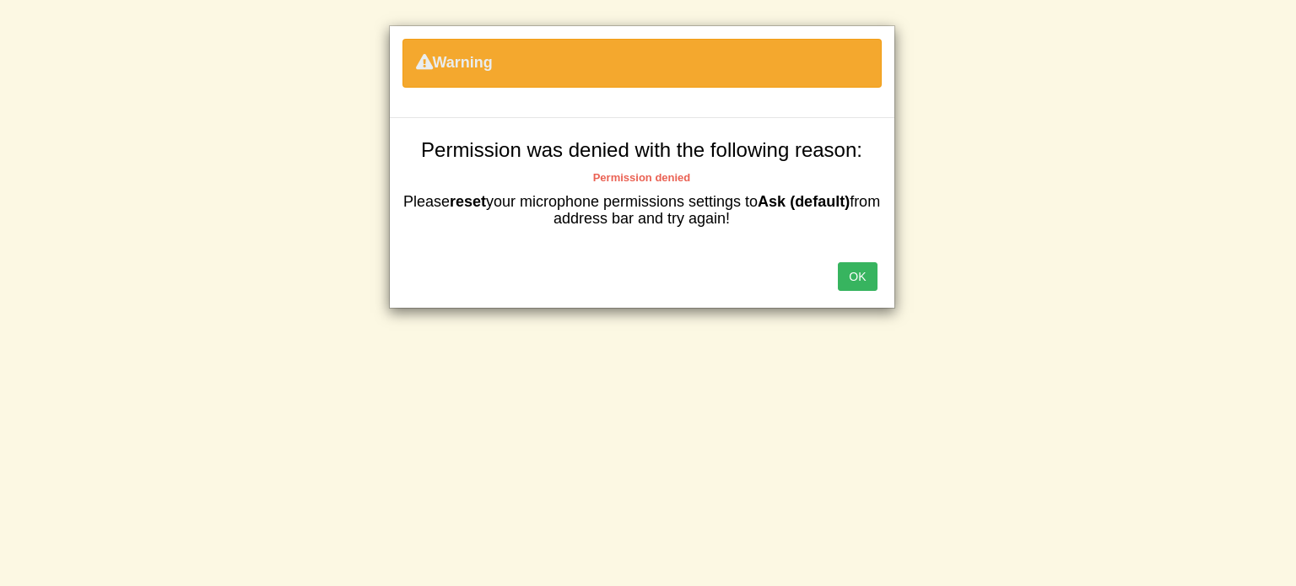
click at [859, 267] on button "OK" at bounding box center [857, 276] width 39 height 29
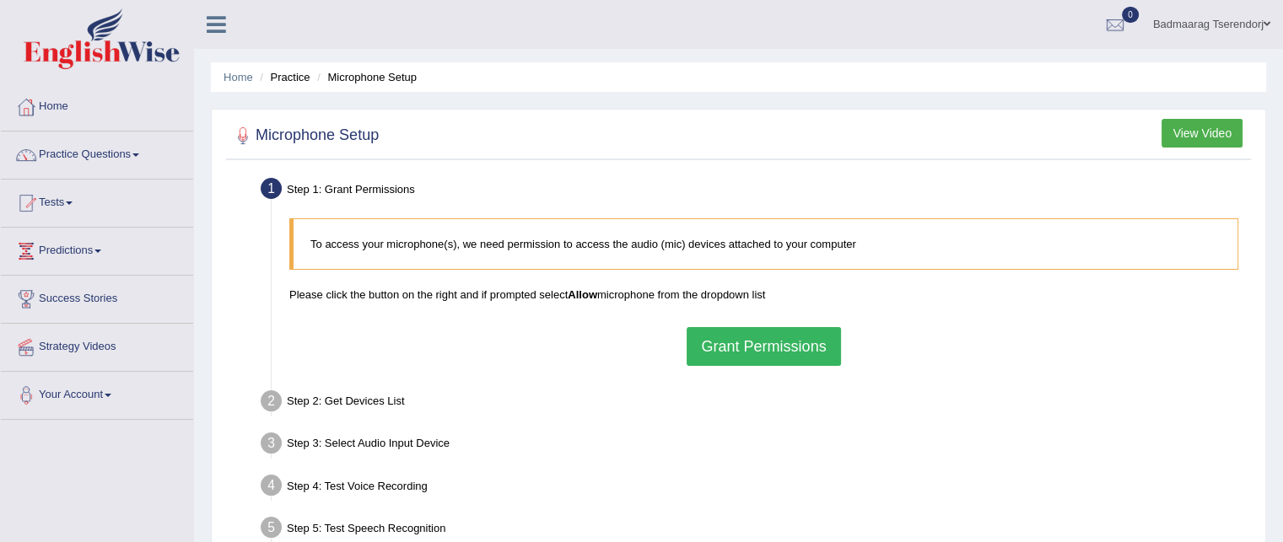
click at [740, 332] on button "Grant Permissions" at bounding box center [764, 346] width 154 height 39
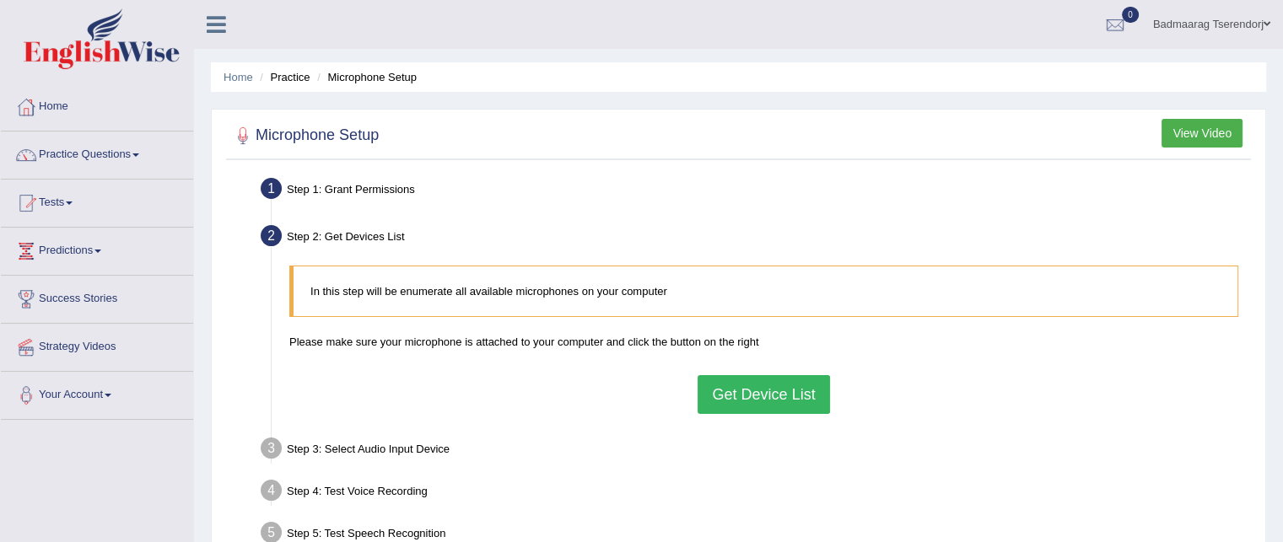
click at [732, 389] on button "Get Device List" at bounding box center [764, 394] width 132 height 39
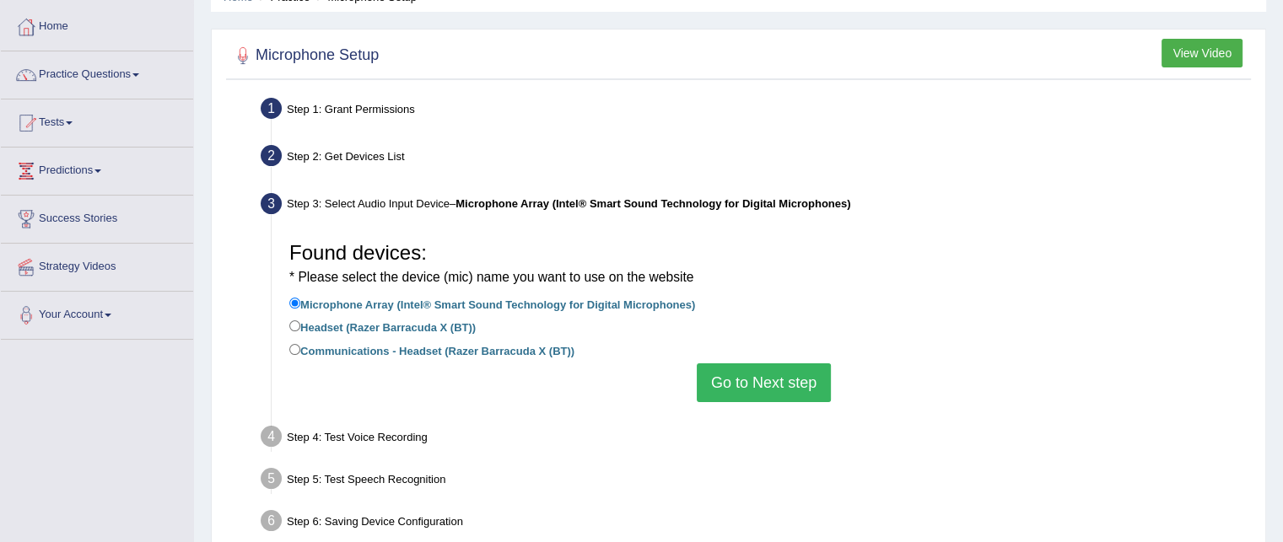
scroll to position [84, 0]
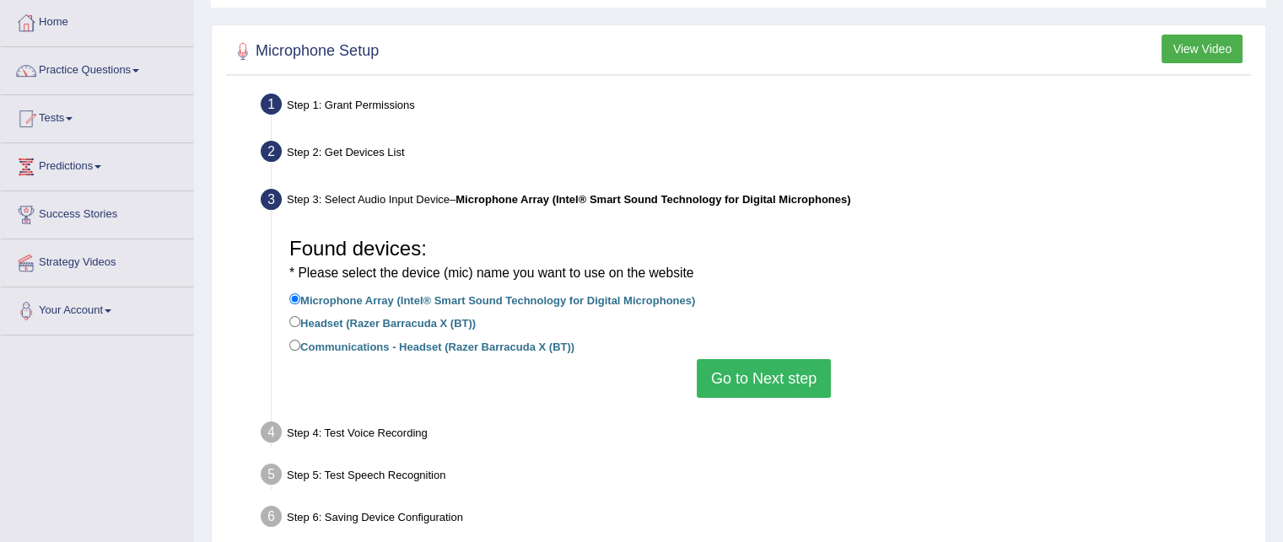
click at [738, 379] on button "Go to Next step" at bounding box center [764, 378] width 134 height 39
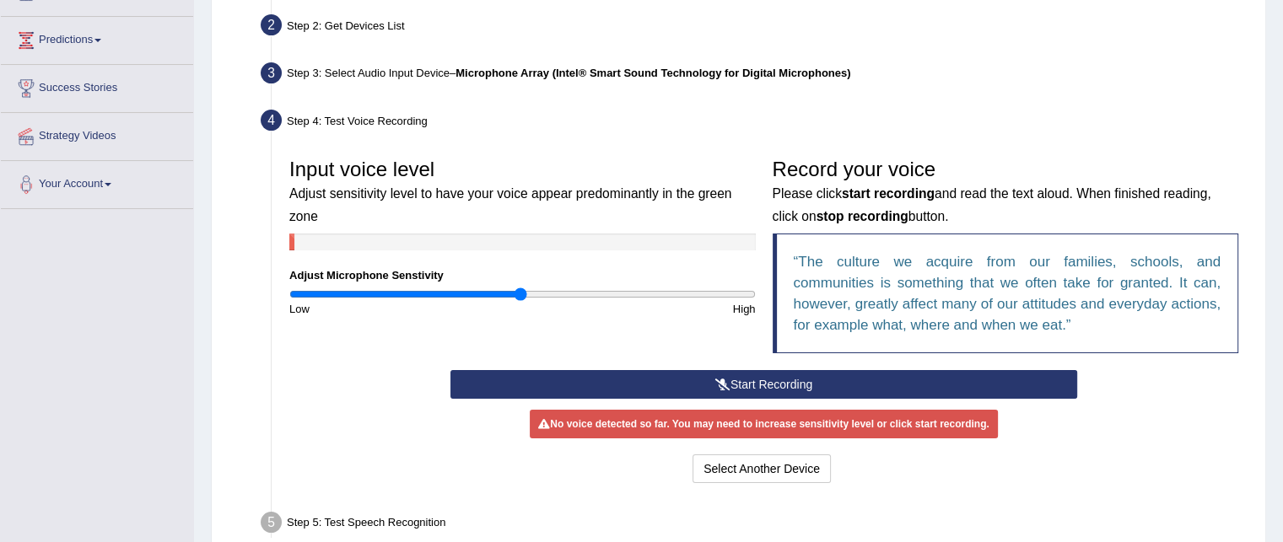
scroll to position [253, 0]
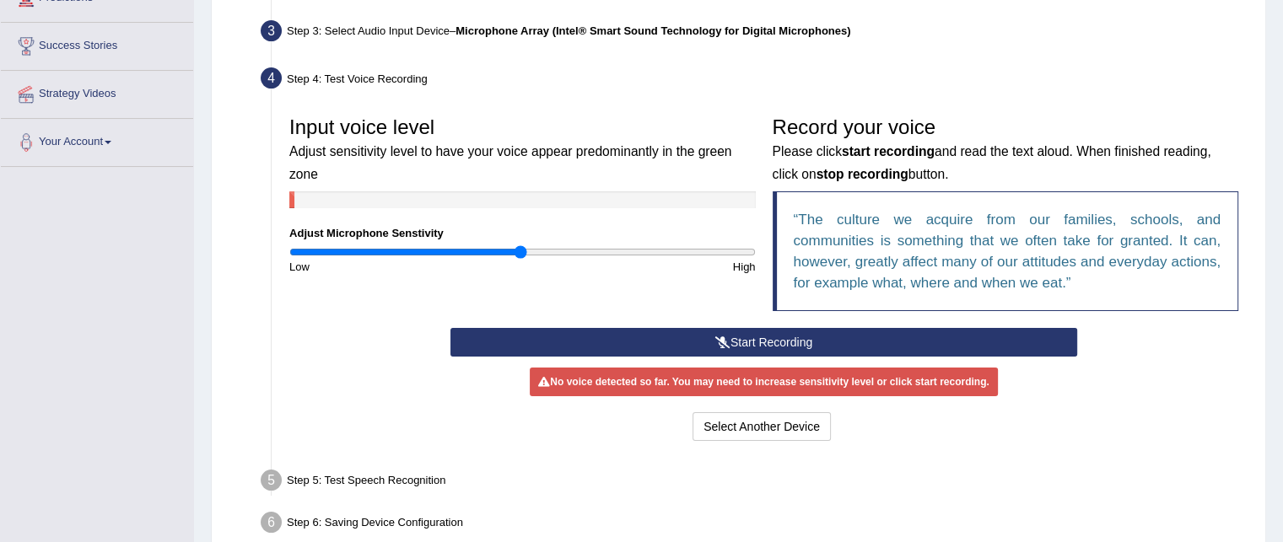
click at [653, 340] on button "Start Recording" at bounding box center [763, 342] width 627 height 29
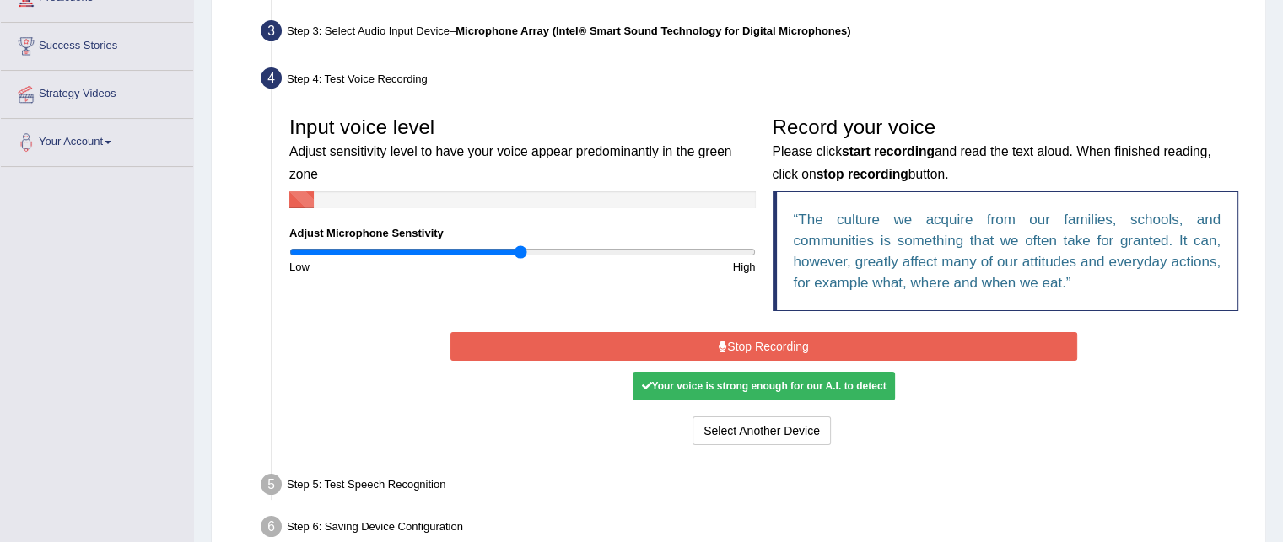
click at [690, 350] on button "Stop Recording" at bounding box center [763, 346] width 627 height 29
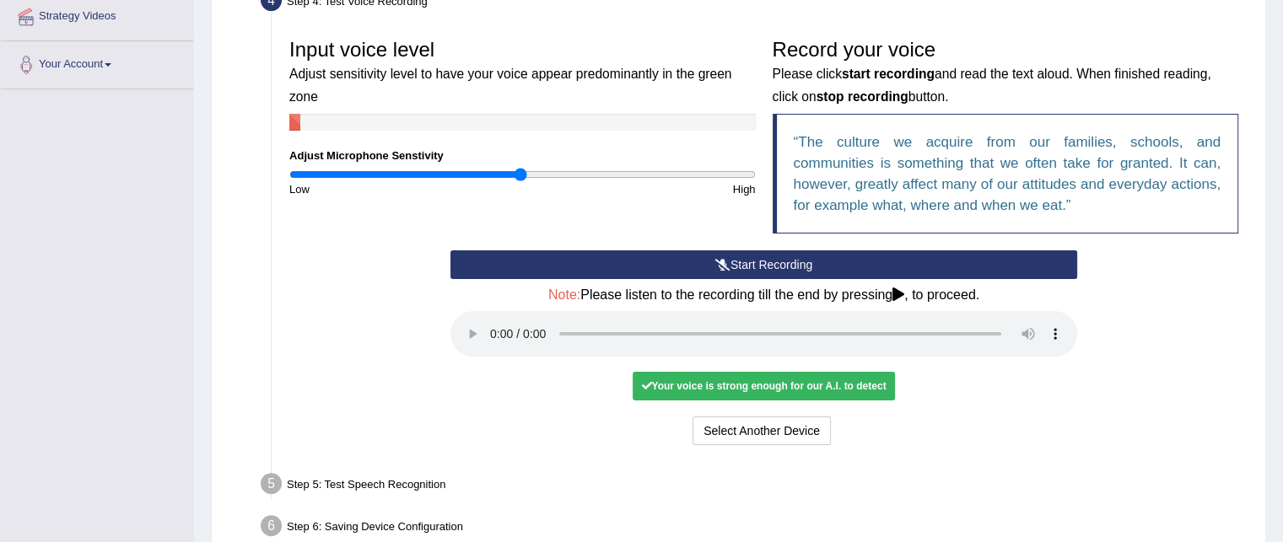
scroll to position [337, 0]
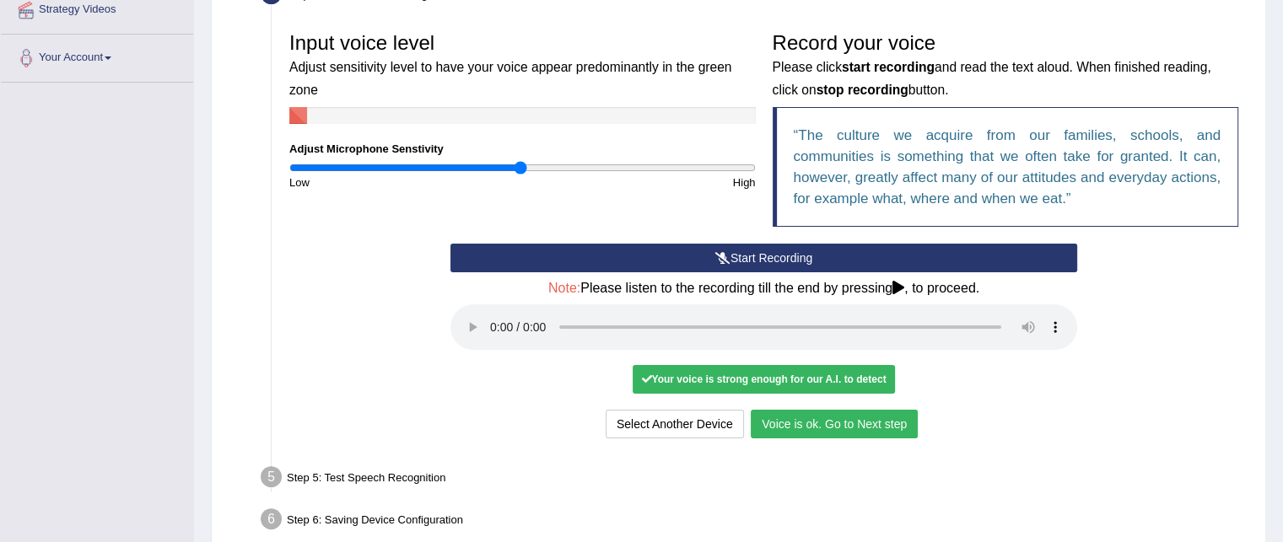
click at [795, 428] on button "Voice is ok. Go to Next step" at bounding box center [834, 424] width 167 height 29
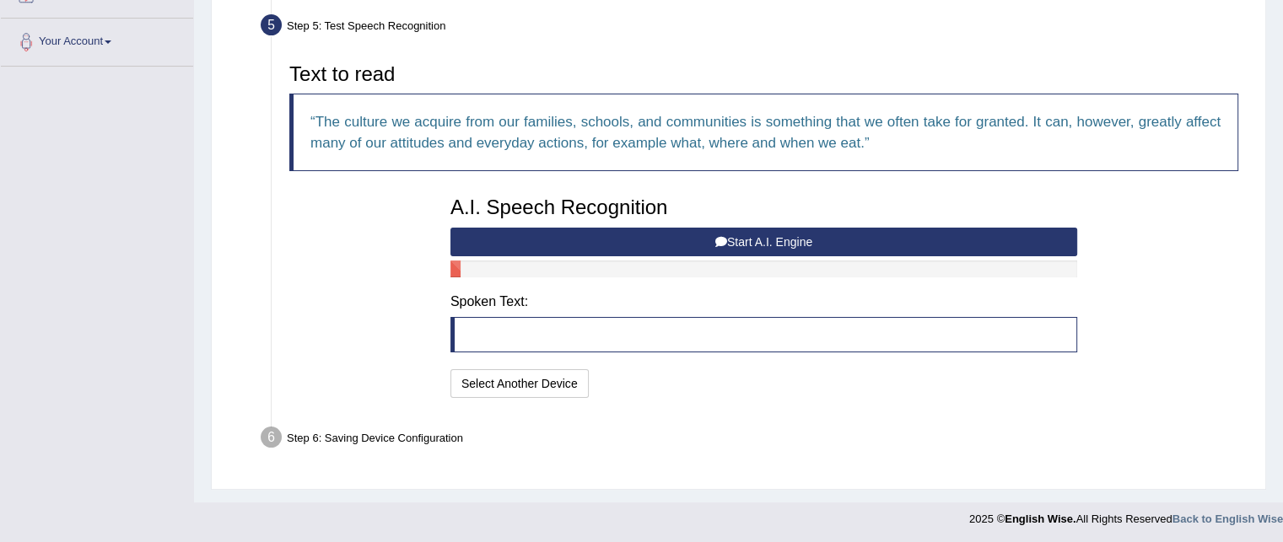
scroll to position [354, 0]
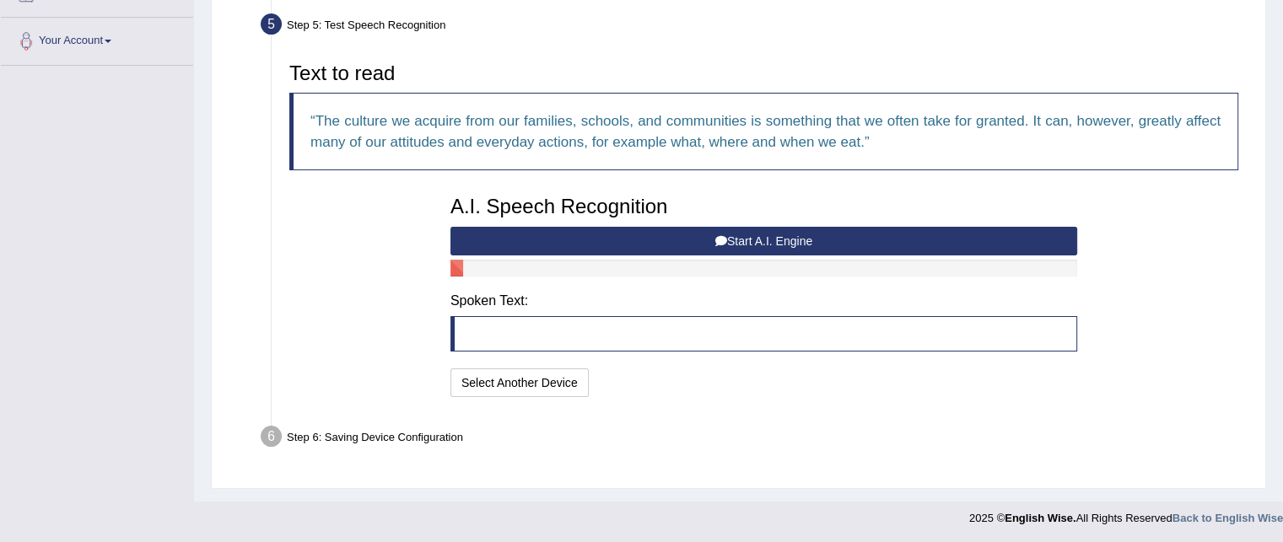
click at [759, 239] on button "Start A.I. Engine" at bounding box center [763, 241] width 627 height 29
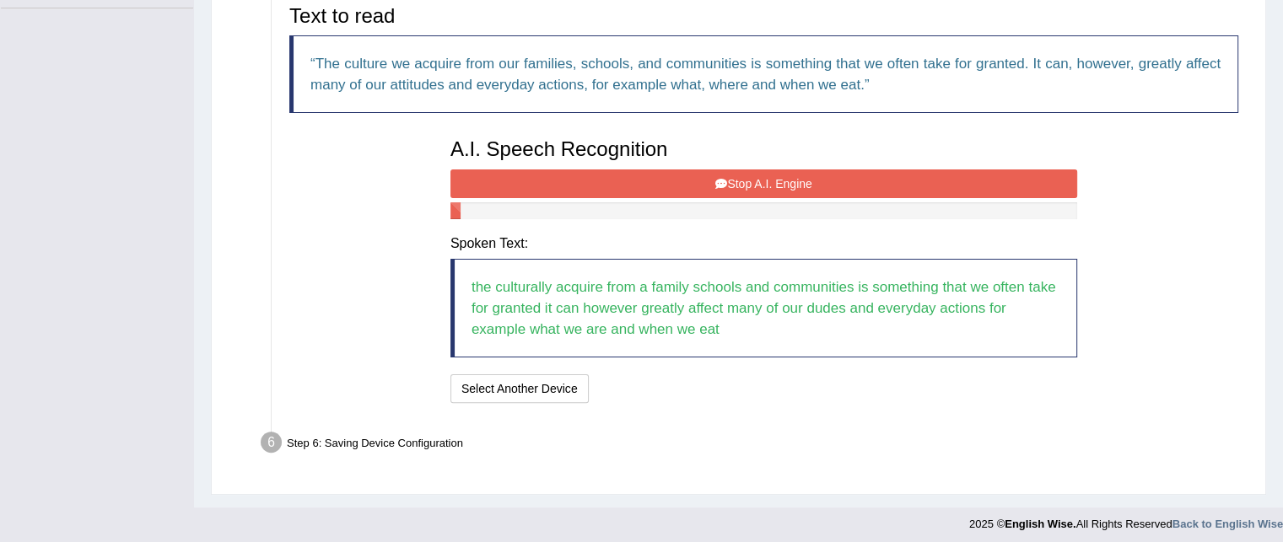
scroll to position [417, 0]
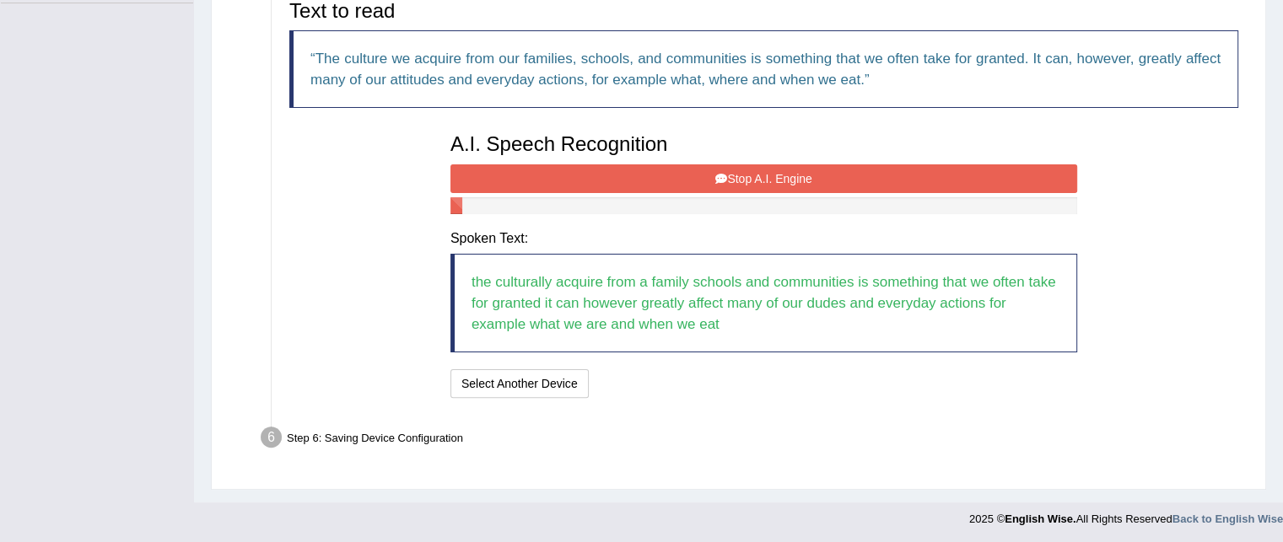
click at [734, 172] on button "Stop A.I. Engine" at bounding box center [763, 178] width 627 height 29
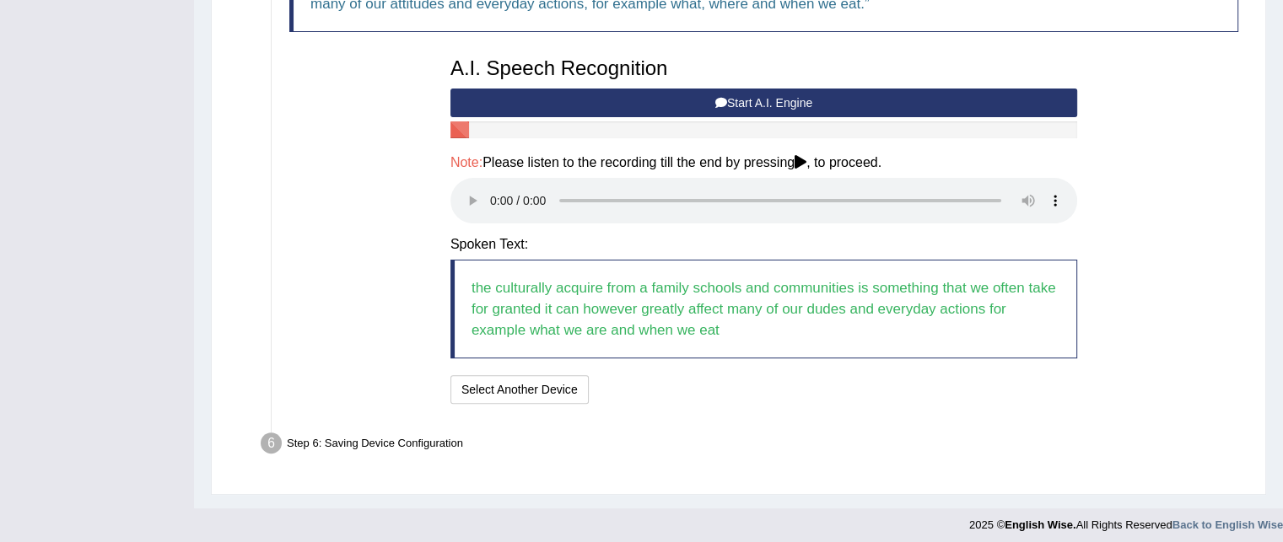
scroll to position [499, 0]
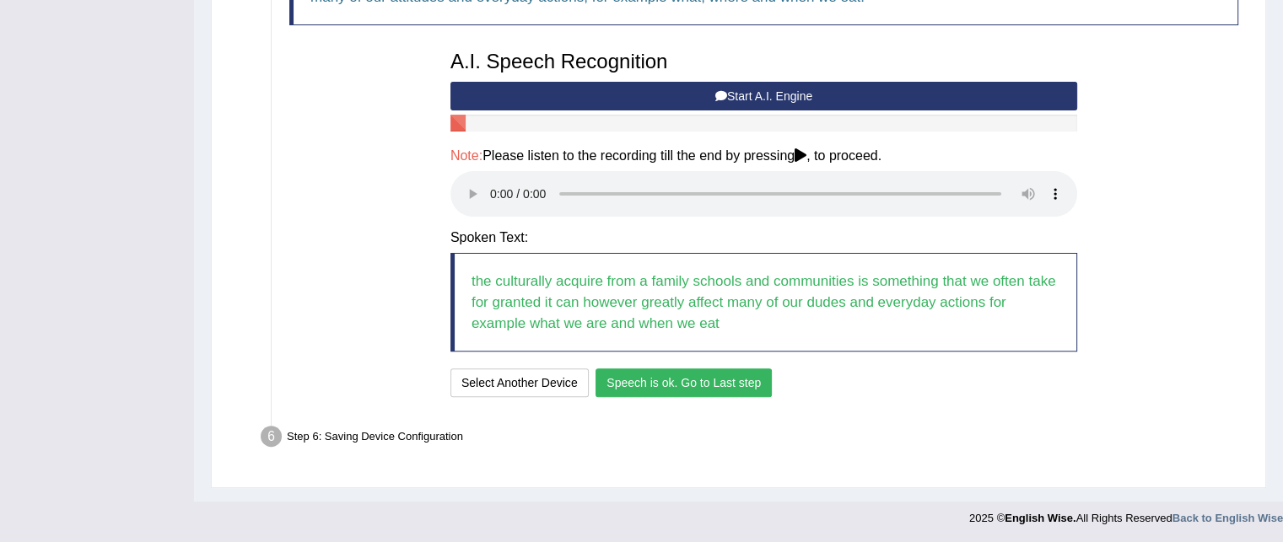
click at [715, 387] on button "Speech is ok. Go to Last step" at bounding box center [684, 383] width 176 height 29
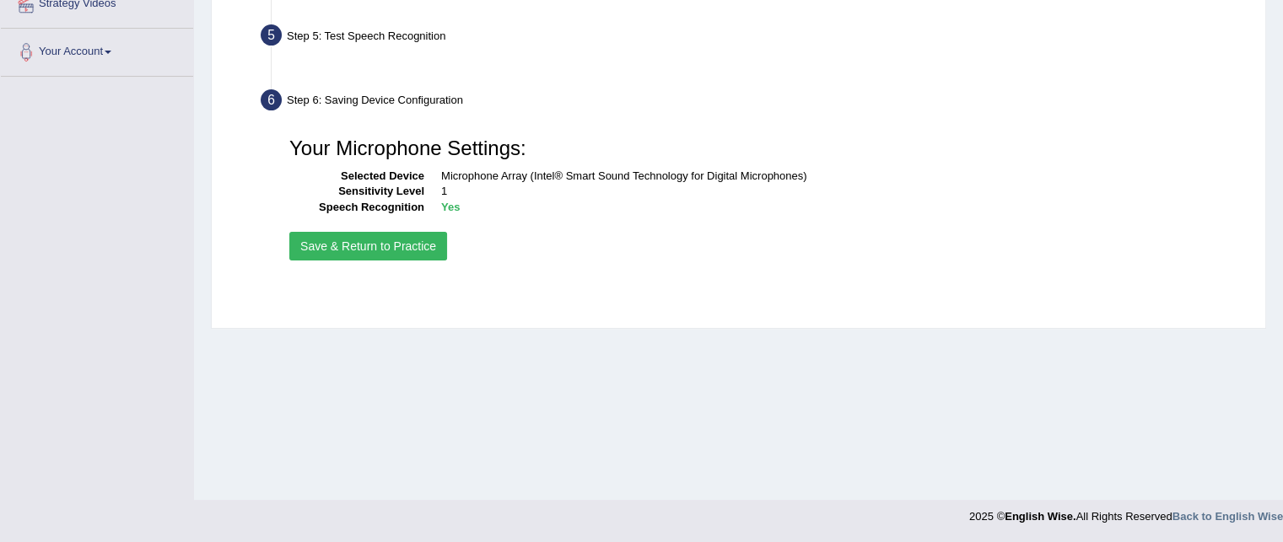
scroll to position [343, 0]
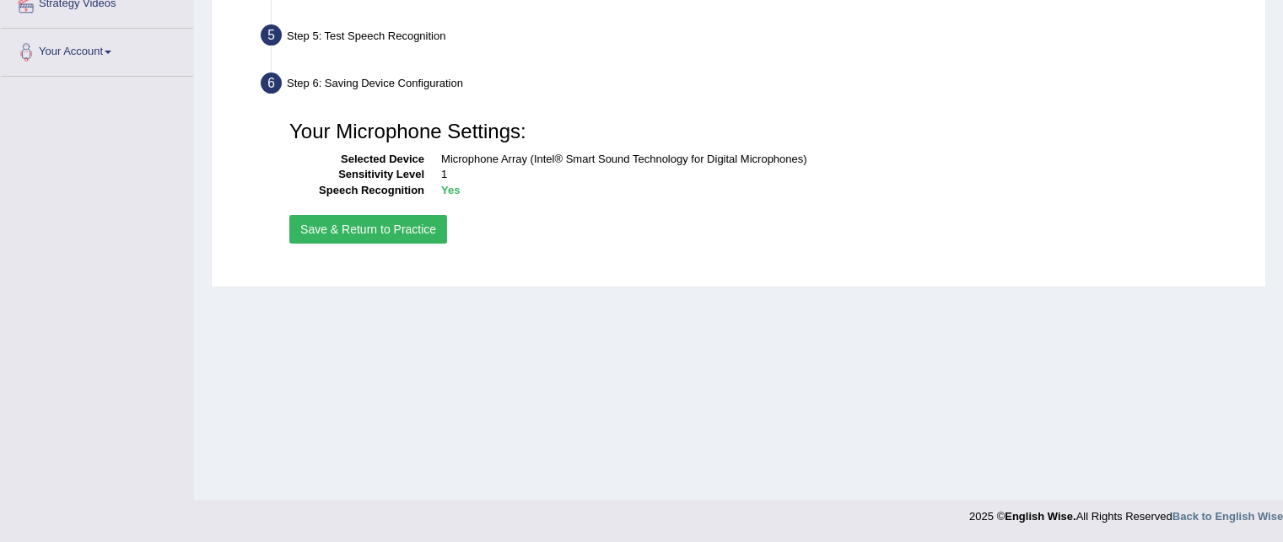
click at [396, 229] on button "Save & Return to Practice" at bounding box center [368, 229] width 158 height 29
